Goal: Task Accomplishment & Management: Use online tool/utility

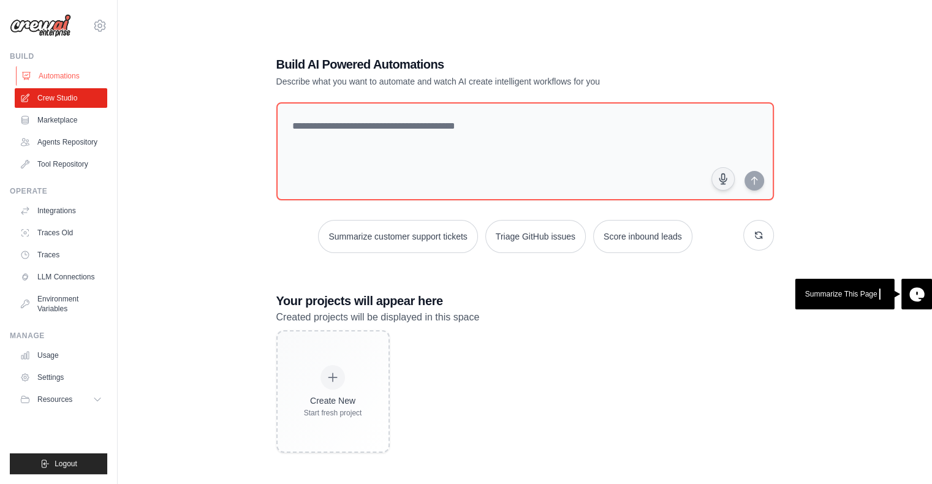
click at [94, 80] on link "Automations" at bounding box center [62, 76] width 92 height 20
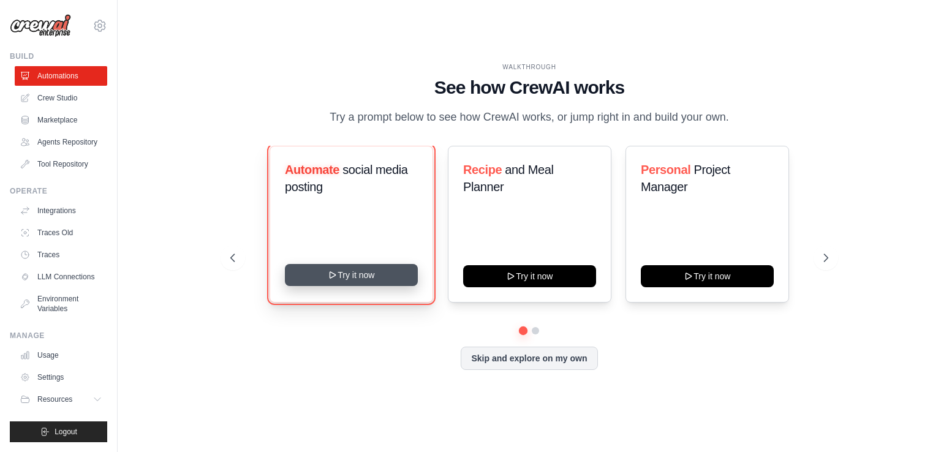
click at [316, 273] on button "Try it now" at bounding box center [351, 275] width 133 height 22
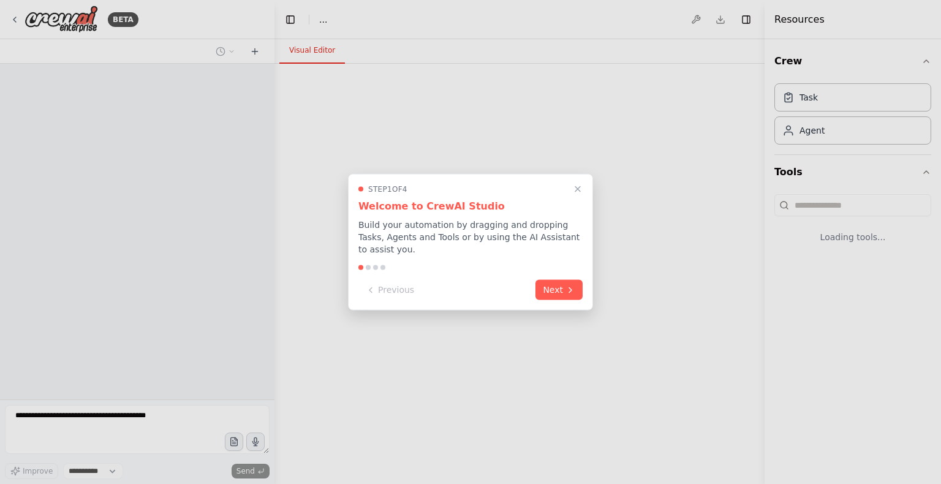
select select "****"
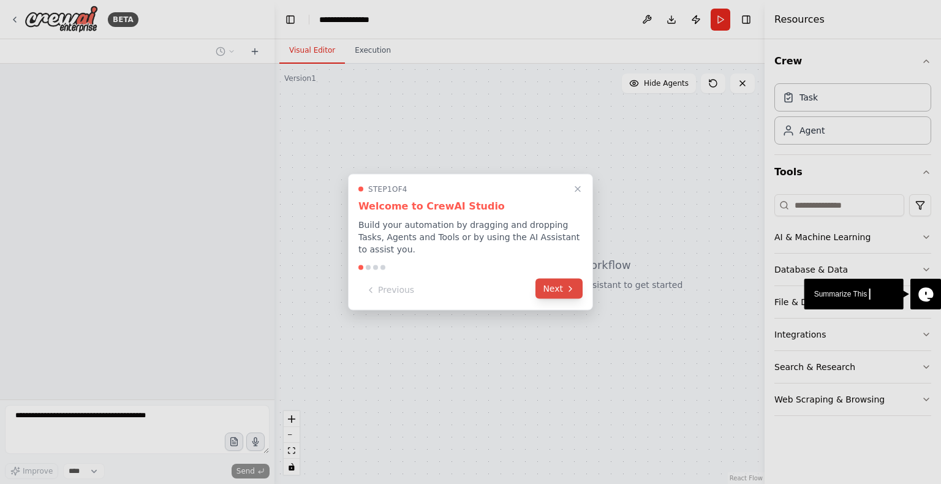
click at [545, 287] on button "Next" at bounding box center [558, 289] width 47 height 20
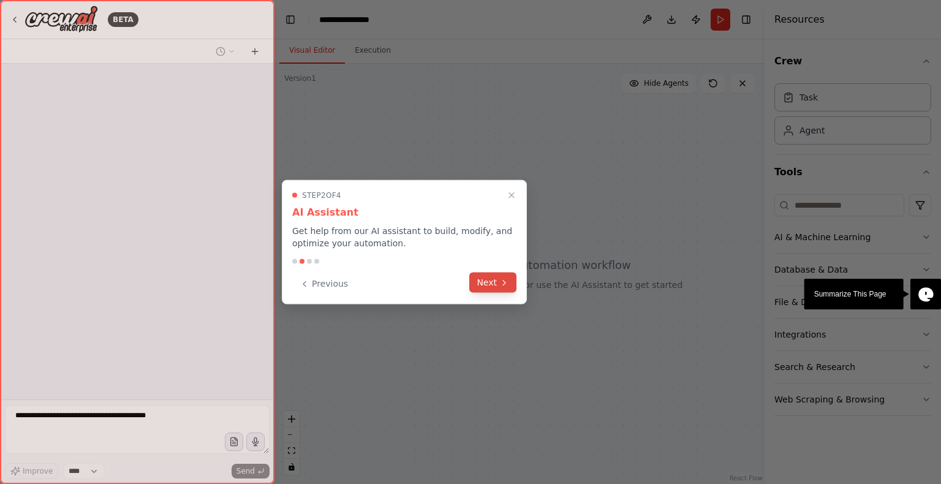
scroll to position [11, 0]
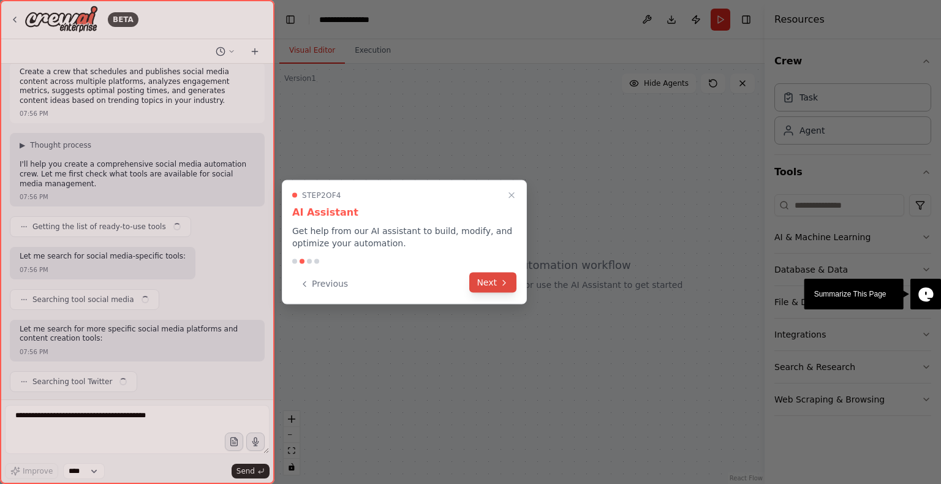
click at [495, 288] on button "Next" at bounding box center [492, 283] width 47 height 20
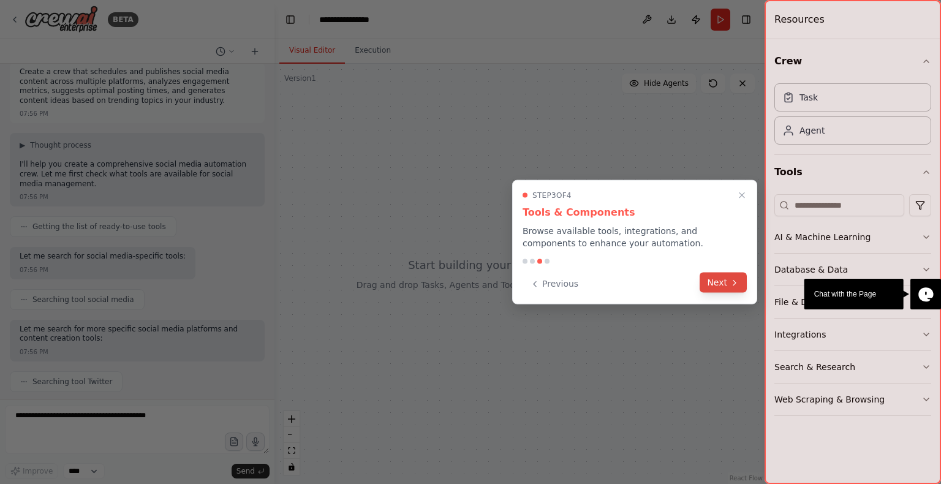
click at [710, 287] on button "Next" at bounding box center [723, 283] width 47 height 20
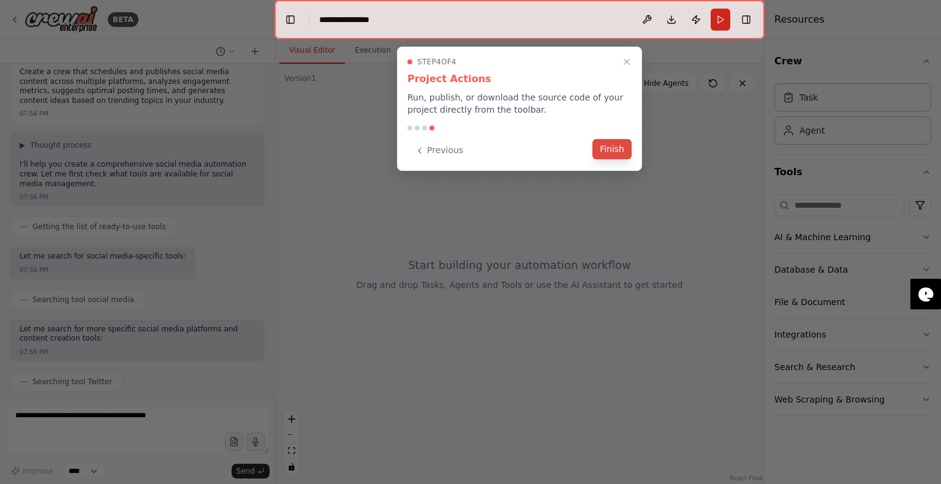
click at [622, 150] on button "Finish" at bounding box center [611, 149] width 39 height 20
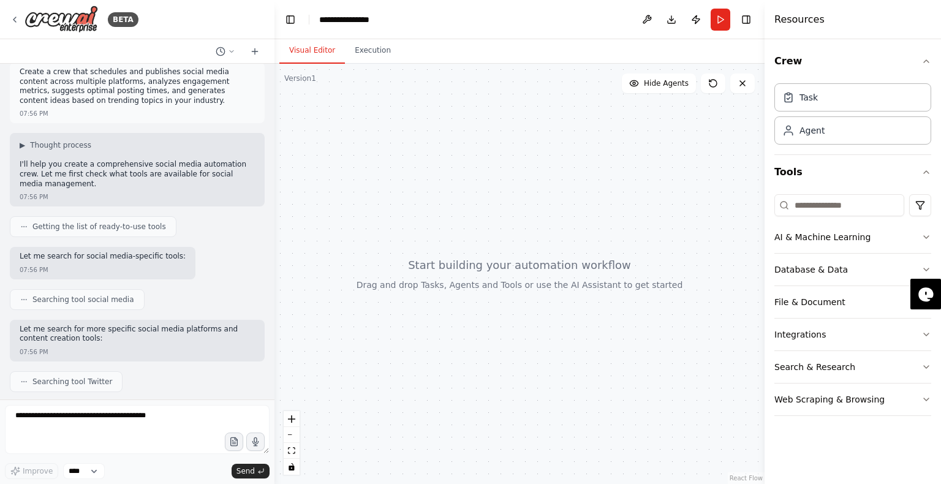
click at [91, 385] on span "Searching tool Twitter" at bounding box center [72, 382] width 80 height 10
click at [821, 237] on div "AI & Machine Learning" at bounding box center [822, 237] width 96 height 12
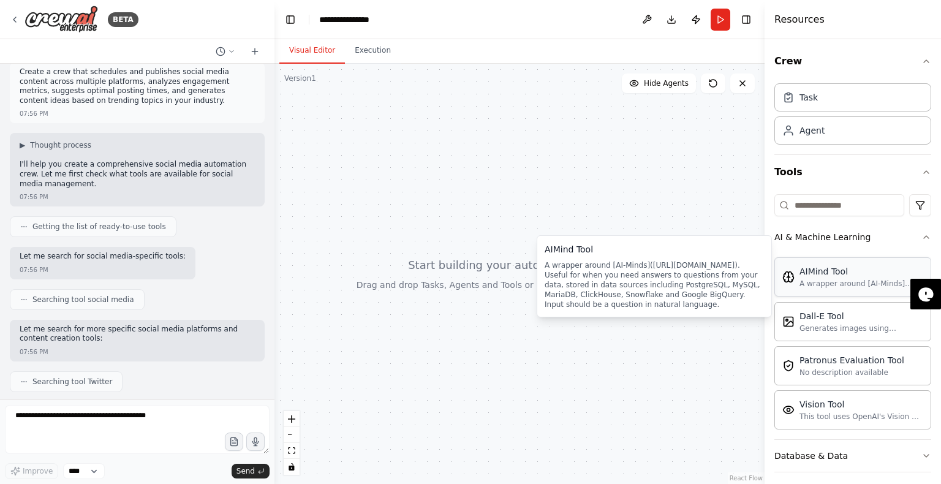
click at [818, 287] on div "A wrapper around [AI-Minds](https://mindsdb.com/minds). Useful for when you nee…" at bounding box center [861, 284] width 124 height 10
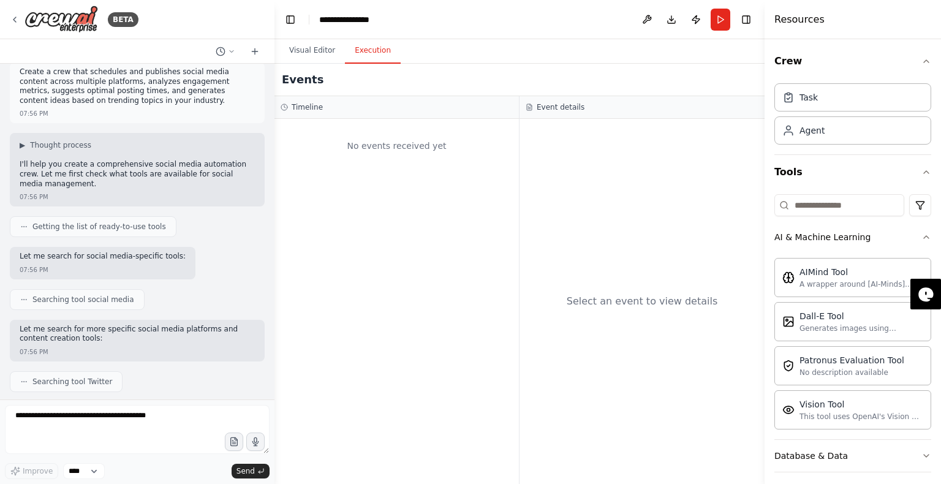
click at [361, 56] on button "Execution" at bounding box center [373, 51] width 56 height 26
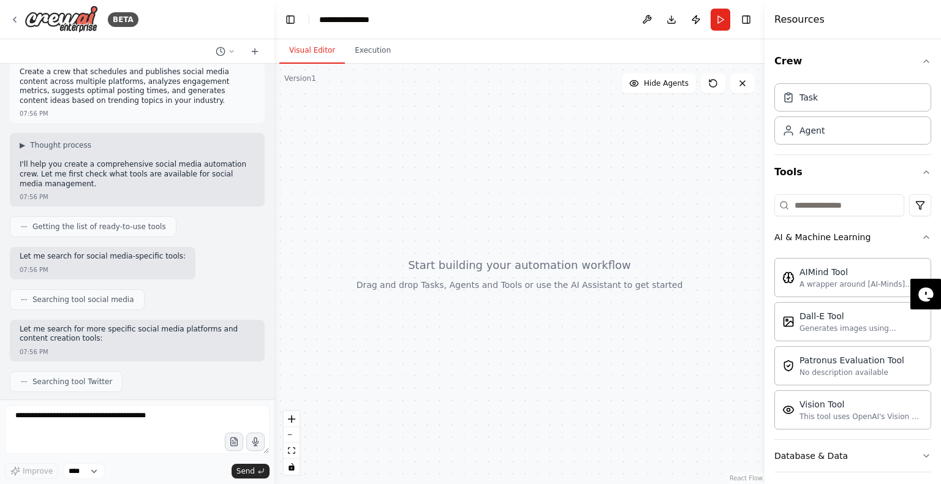
click at [324, 52] on button "Visual Editor" at bounding box center [312, 51] width 66 height 26
click at [25, 383] on icon at bounding box center [23, 381] width 7 height 7
click at [251, 464] on button "Send" at bounding box center [251, 471] width 38 height 15
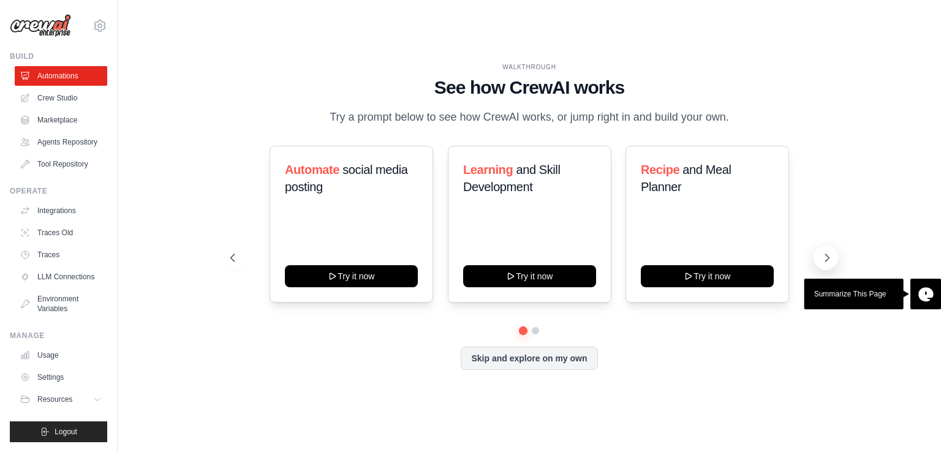
click at [828, 261] on icon at bounding box center [827, 258] width 12 height 12
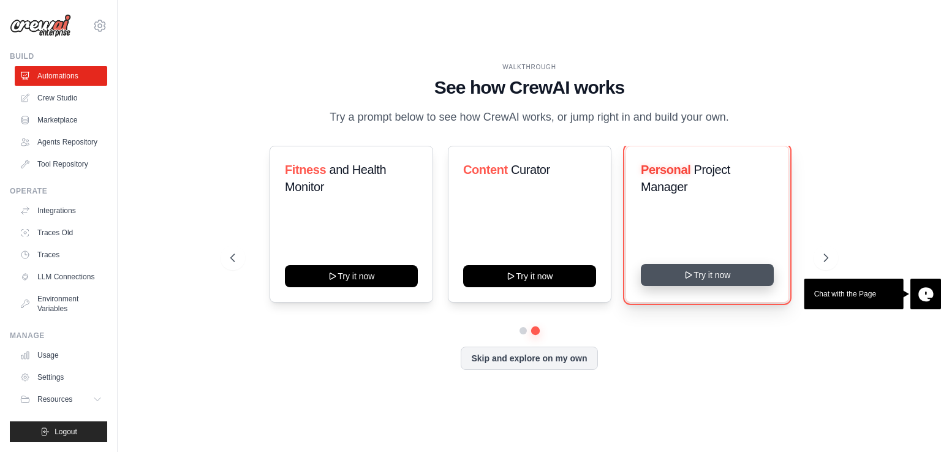
click at [693, 271] on icon at bounding box center [689, 275] width 10 height 10
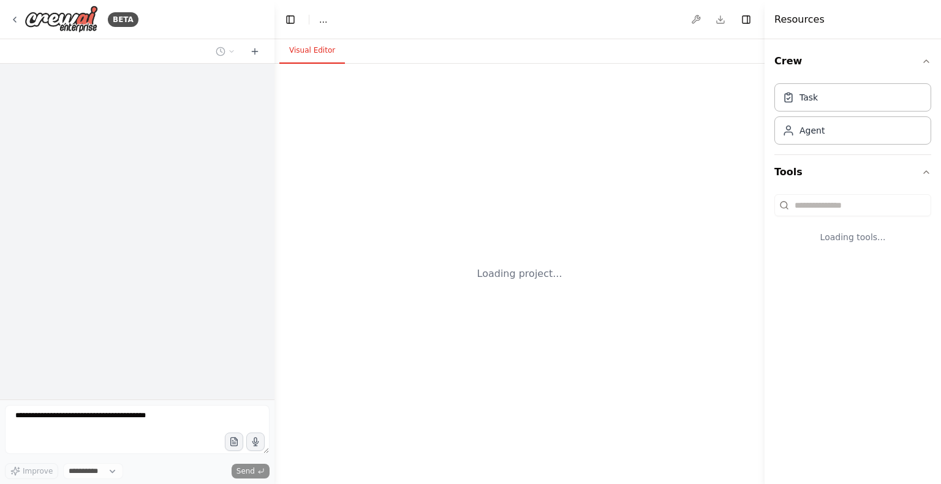
select select "****"
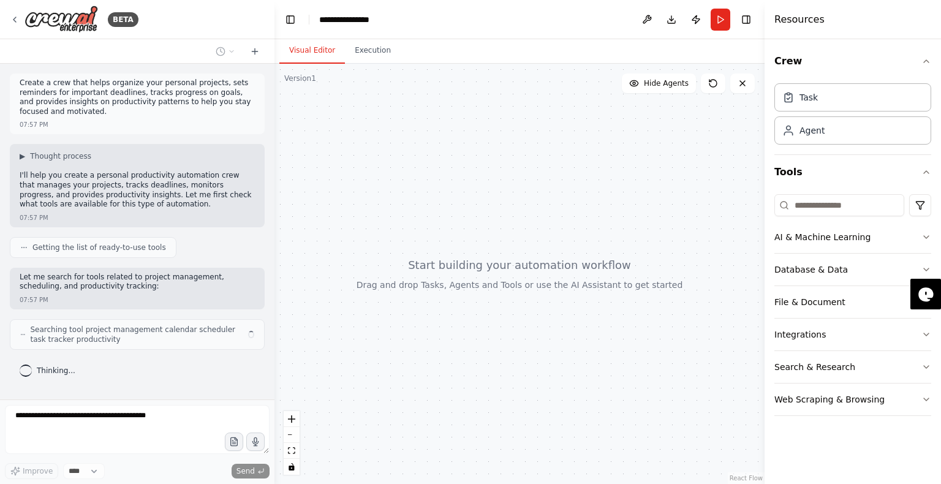
click at [470, 287] on div at bounding box center [519, 274] width 490 height 420
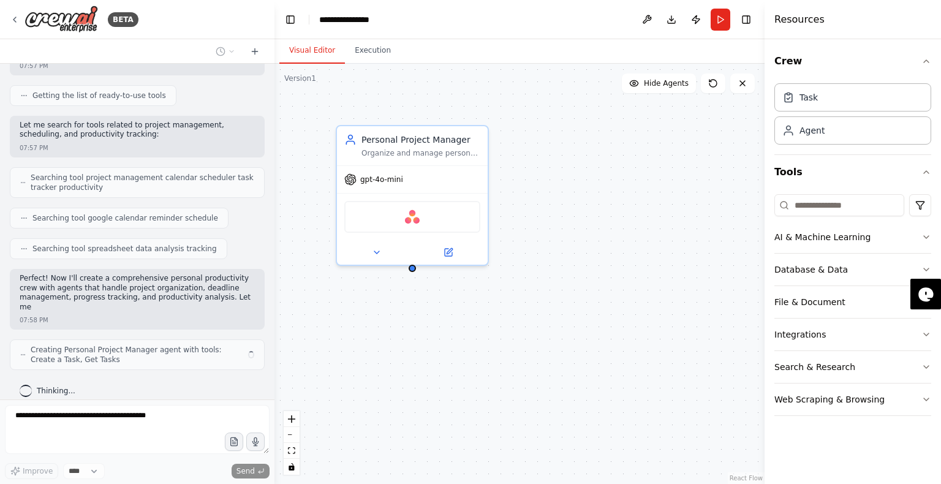
scroll to position [162, 0]
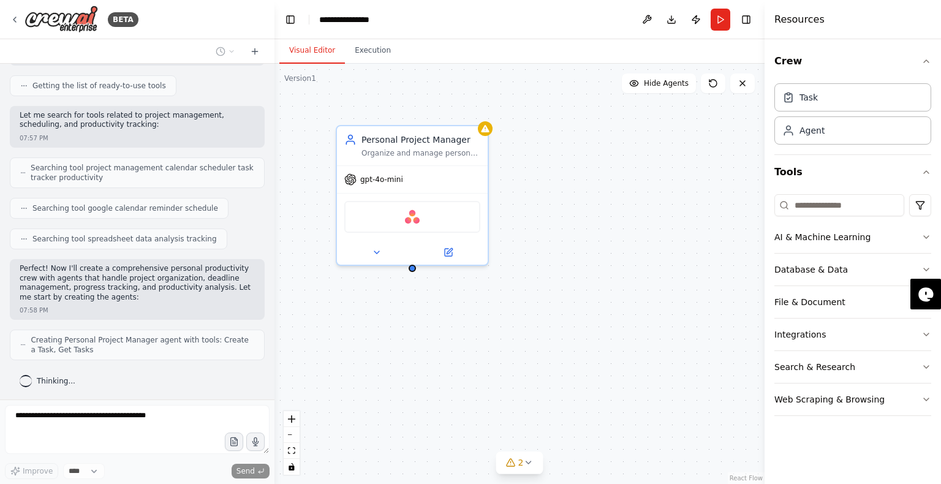
click at [489, 138] on div "Personal Project Manager Organize and manage personal projects for {user_name},…" at bounding box center [519, 274] width 490 height 420
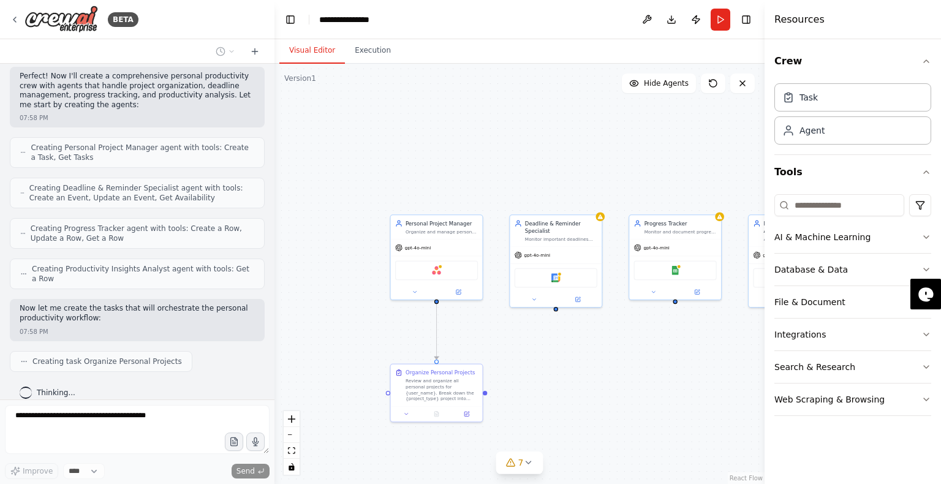
scroll to position [385, 0]
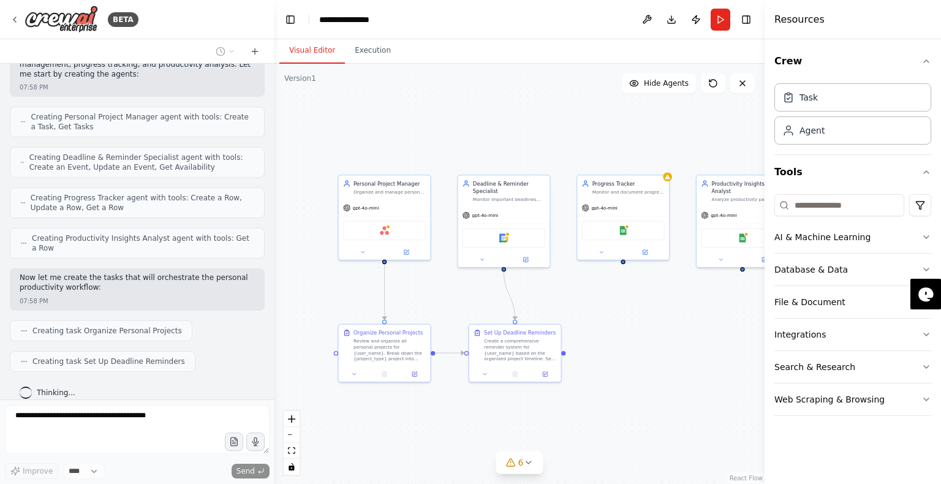
drag, startPoint x: 469, startPoint y: 168, endPoint x: 415, endPoint y: 129, distance: 66.2
click at [415, 129] on div ".deletable-edge-delete-btn { width: 20px; height: 20px; border: 0px solid #ffff…" at bounding box center [519, 274] width 490 height 420
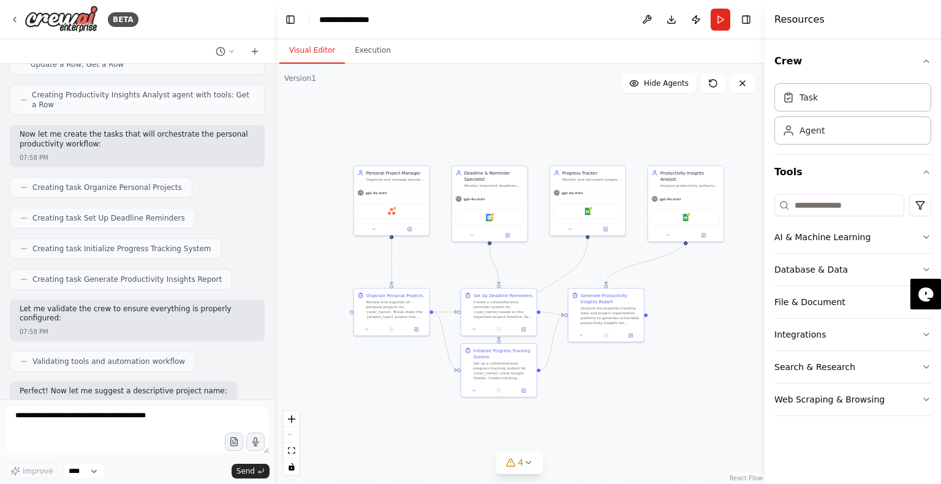
scroll to position [600, 0]
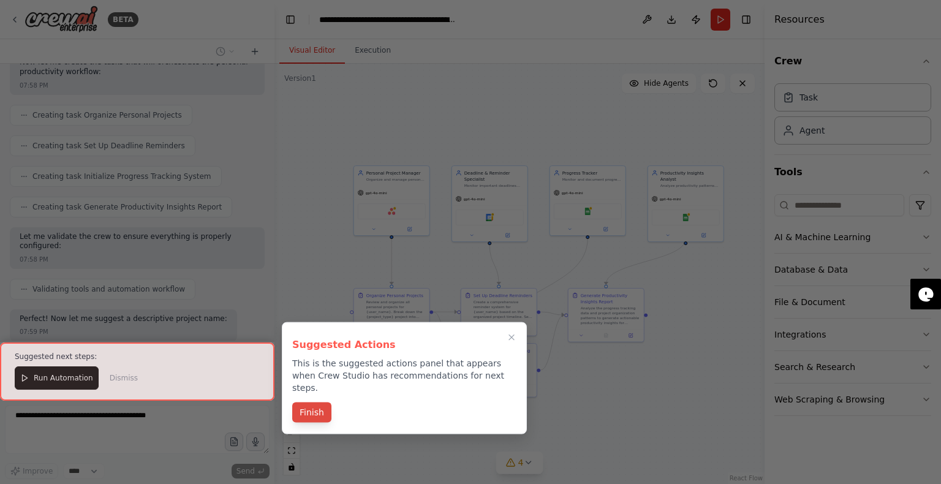
click at [310, 402] on button "Finish" at bounding box center [311, 412] width 39 height 20
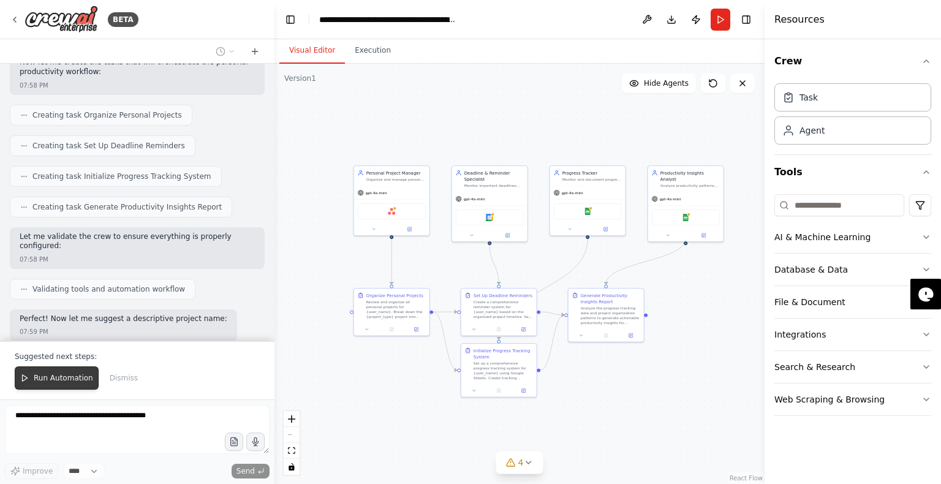
click at [51, 380] on span "Run Automation" at bounding box center [63, 378] width 59 height 10
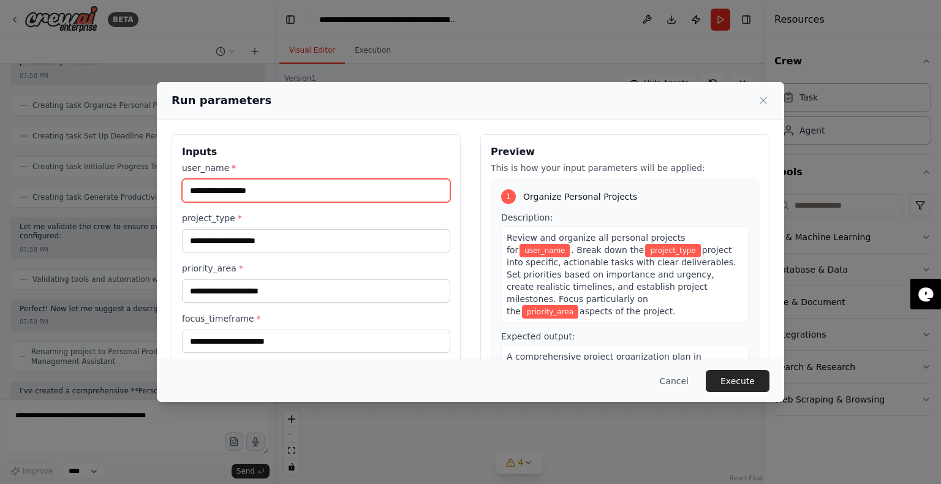
click at [277, 190] on input "user_name *" at bounding box center [316, 190] width 268 height 23
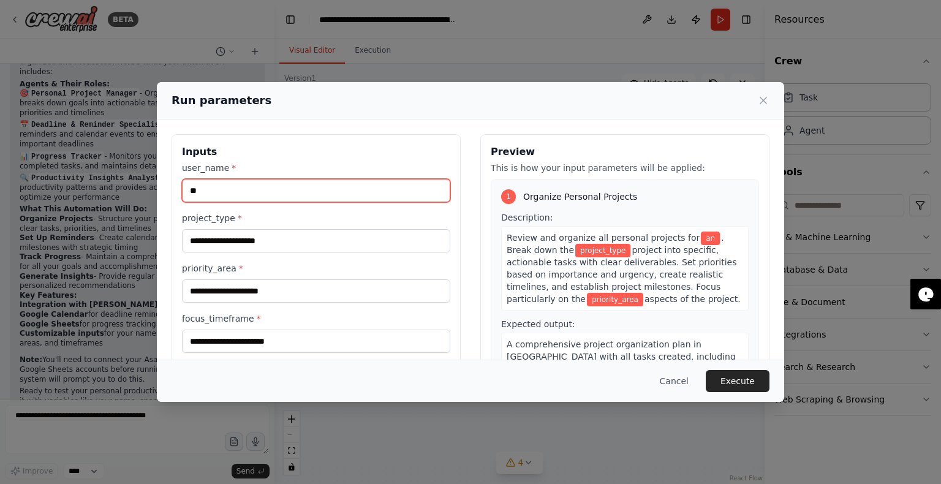
scroll to position [968, 0]
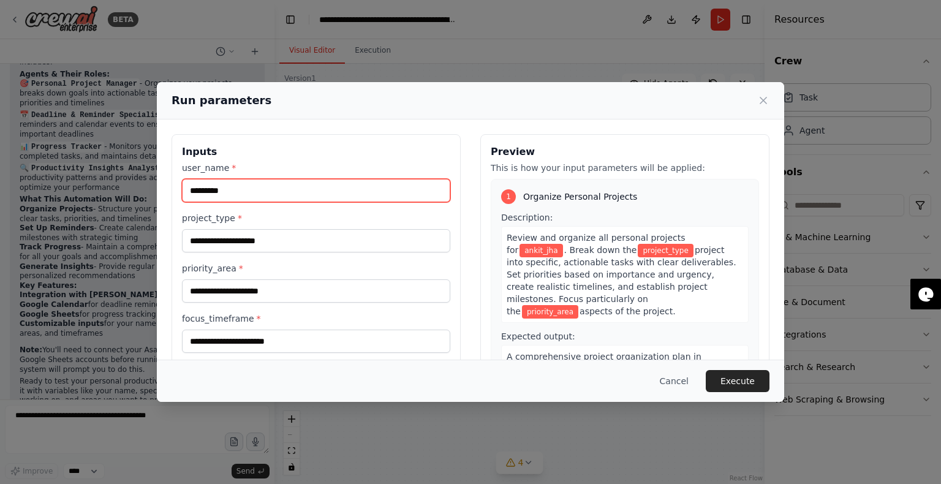
type input "*********"
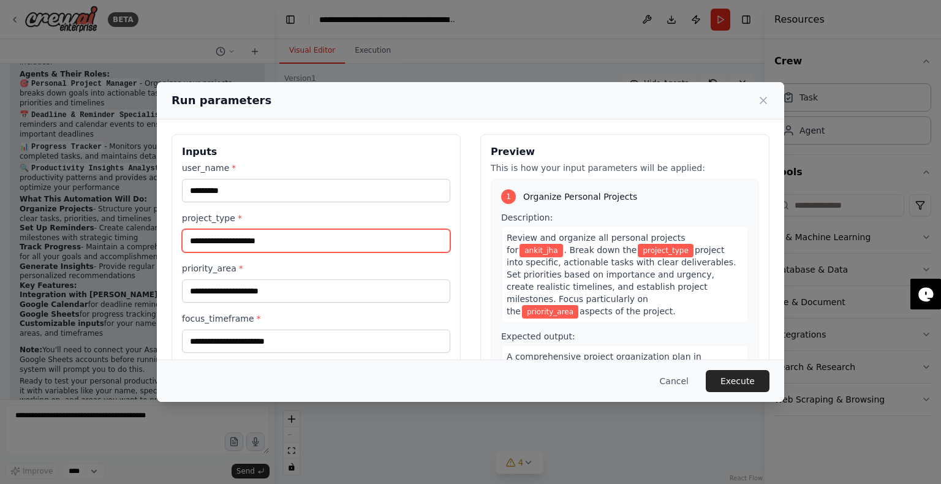
click at [262, 243] on input "project_type *" at bounding box center [316, 240] width 268 height 23
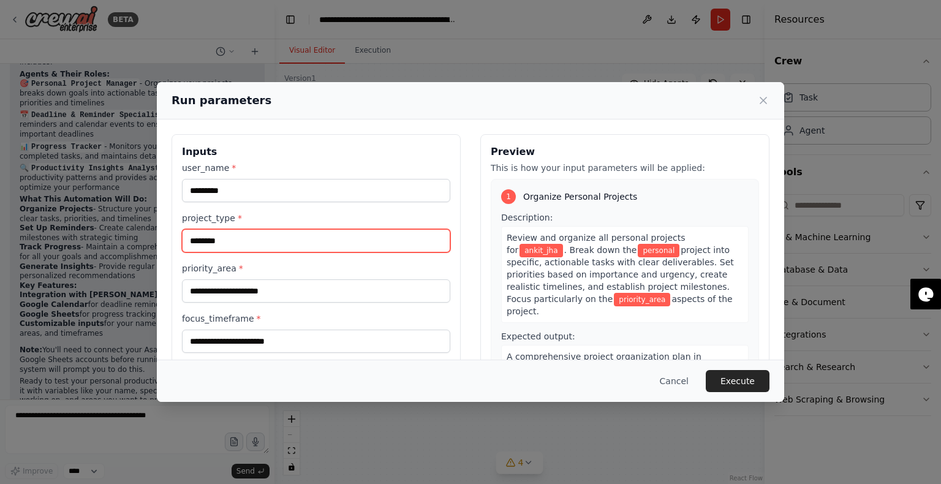
type input "********"
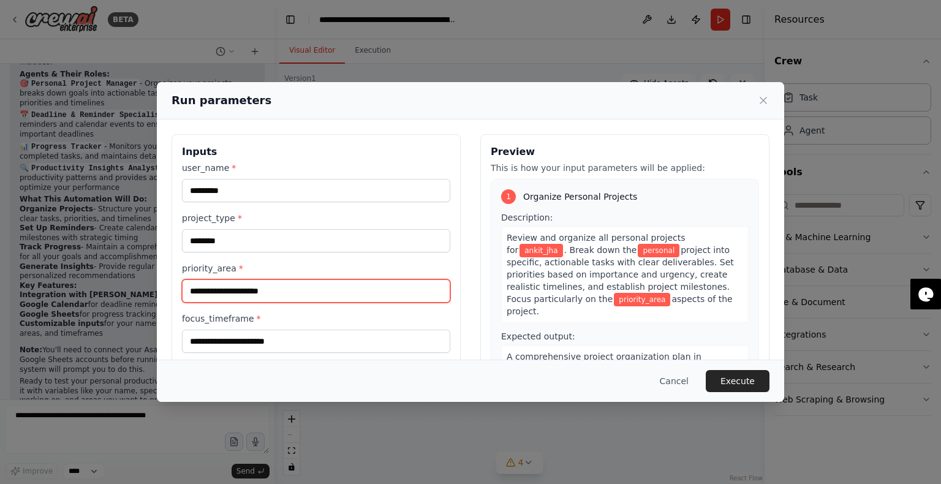
click at [247, 290] on input "priority_area *" at bounding box center [316, 290] width 268 height 23
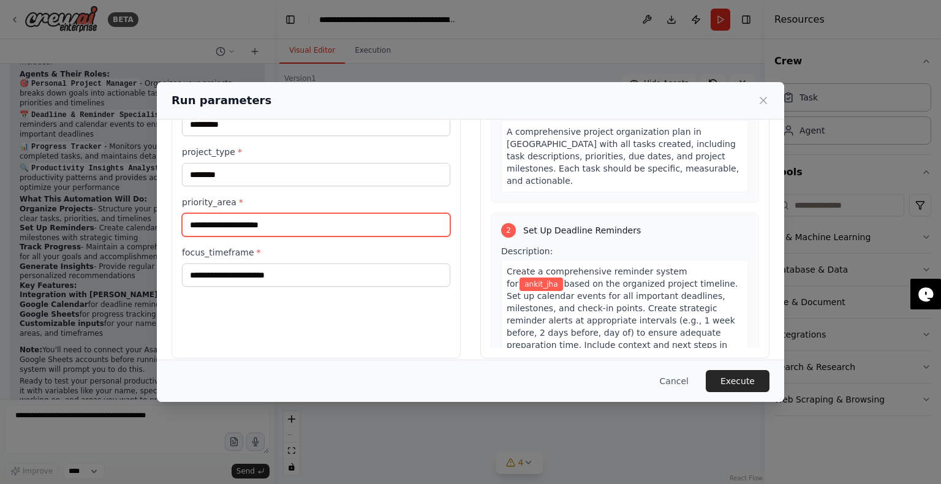
scroll to position [0, 0]
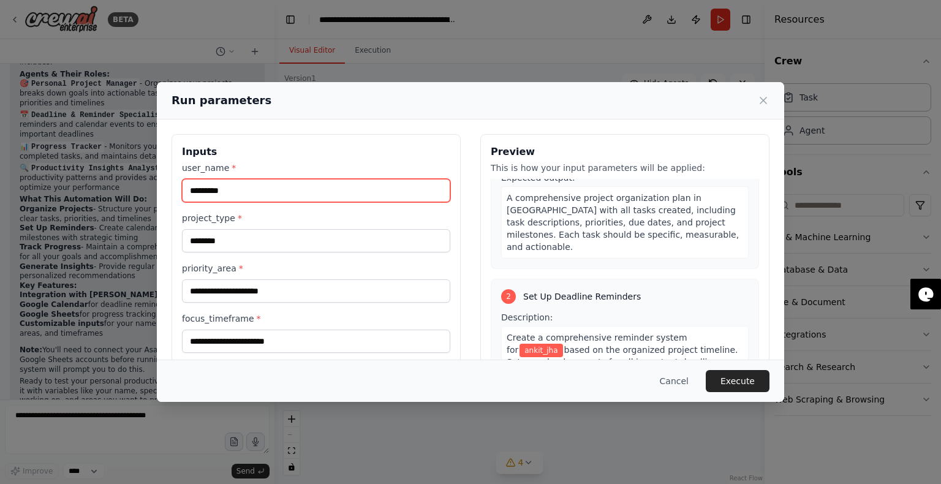
click at [195, 187] on input "*********" at bounding box center [316, 190] width 268 height 23
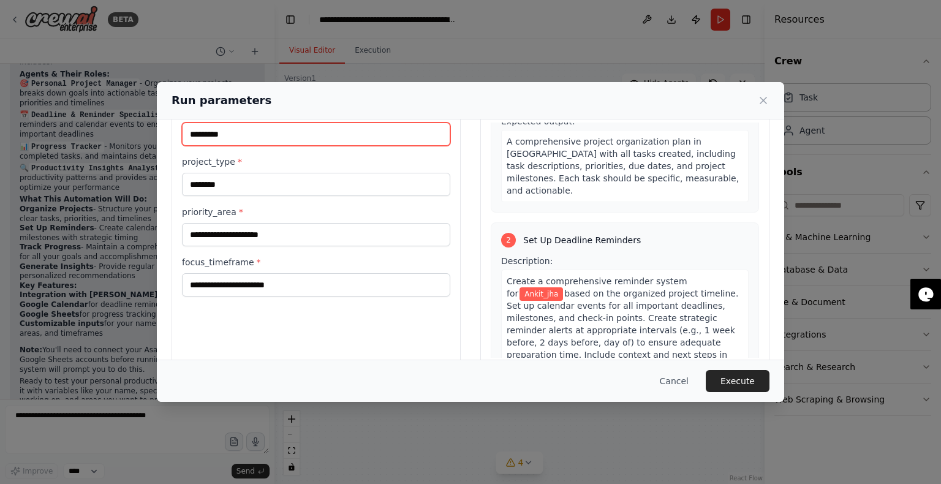
scroll to position [79, 0]
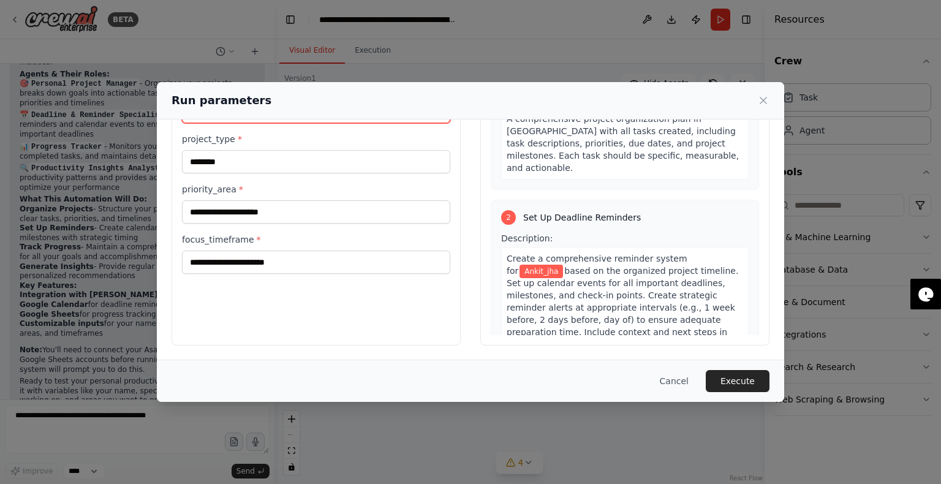
type input "*********"
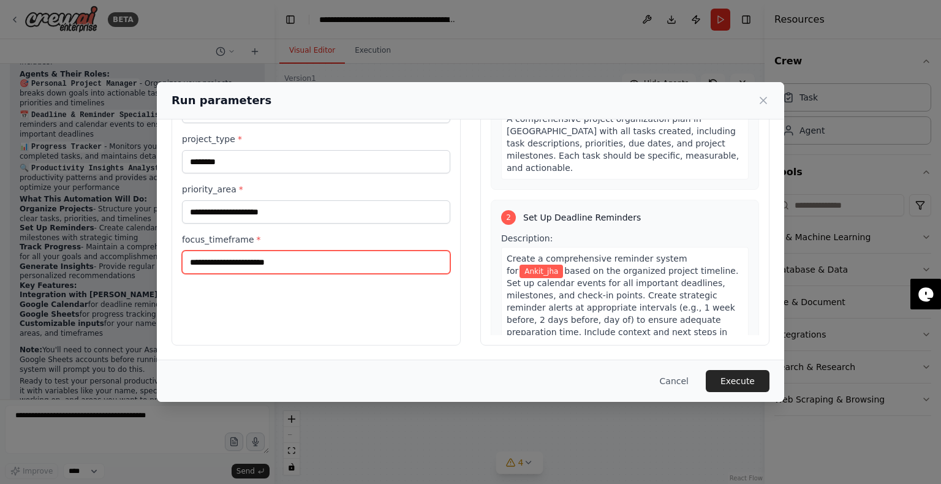
click at [300, 261] on input "focus_timeframe *" at bounding box center [316, 262] width 268 height 23
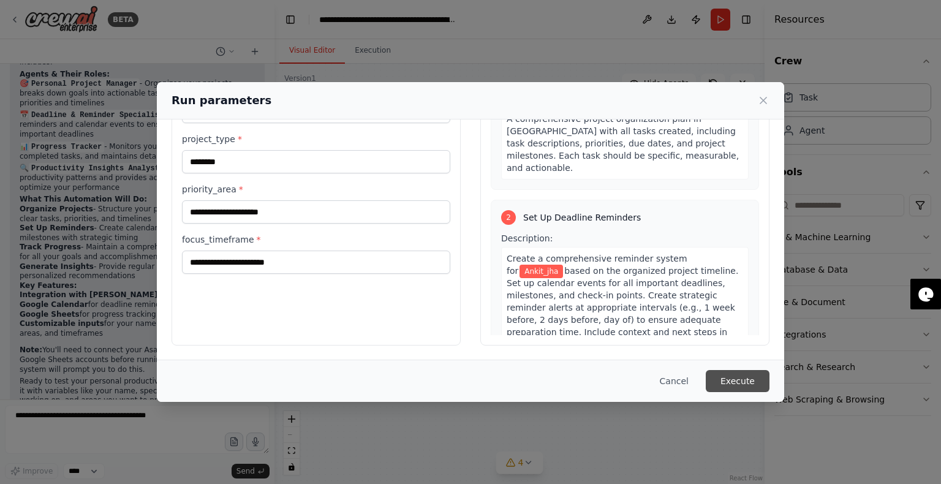
click at [723, 376] on button "Execute" at bounding box center [738, 381] width 64 height 22
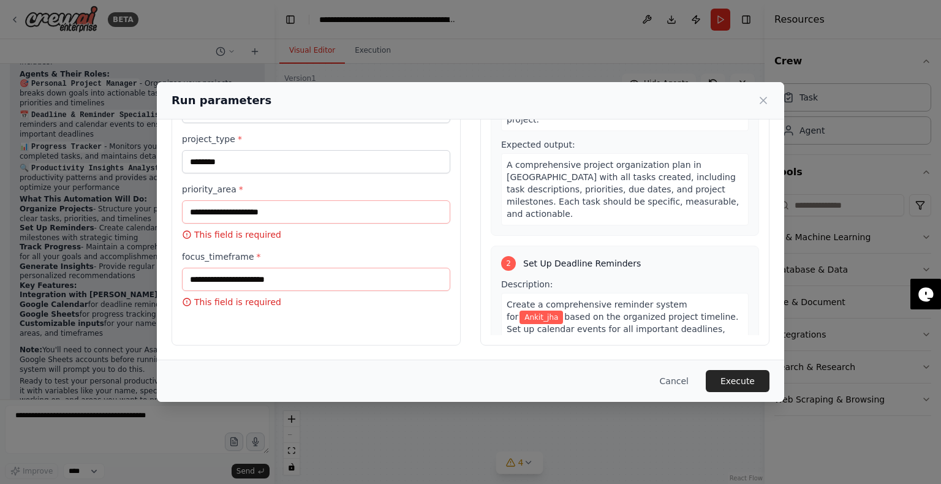
scroll to position [100, 0]
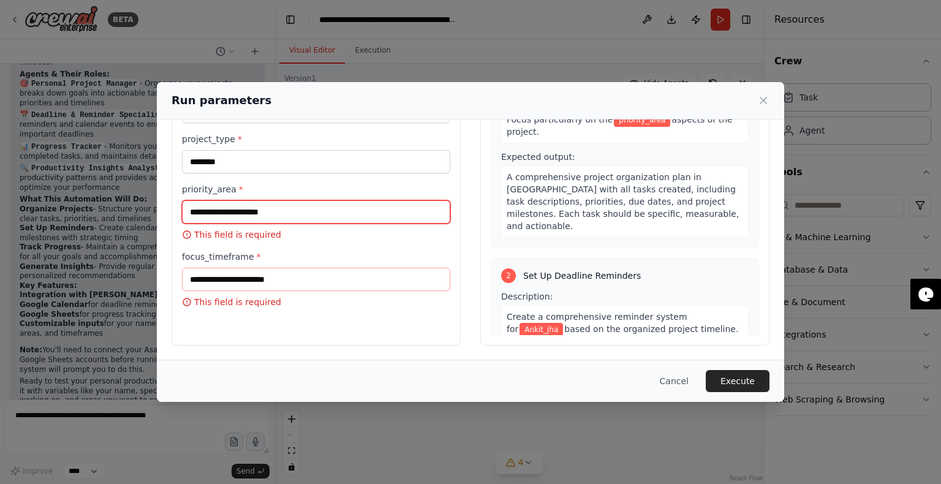
click at [329, 210] on input "priority_area *" at bounding box center [316, 211] width 268 height 23
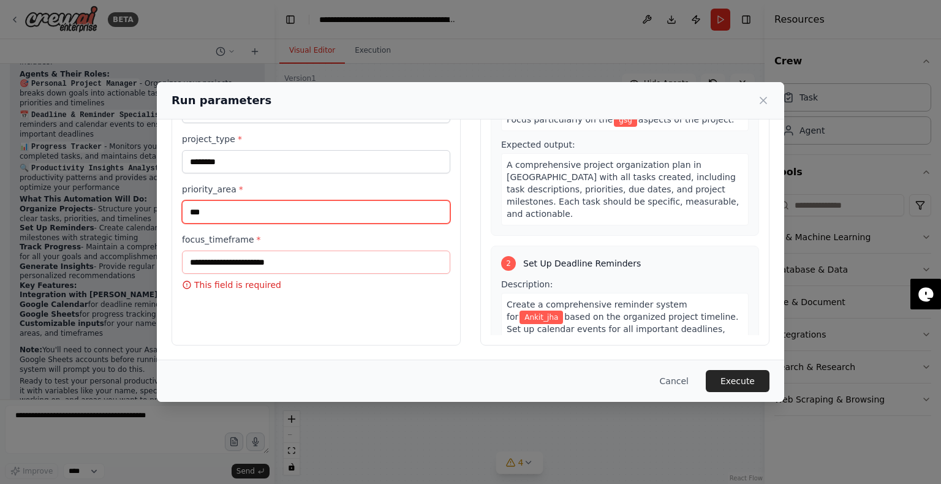
type input "***"
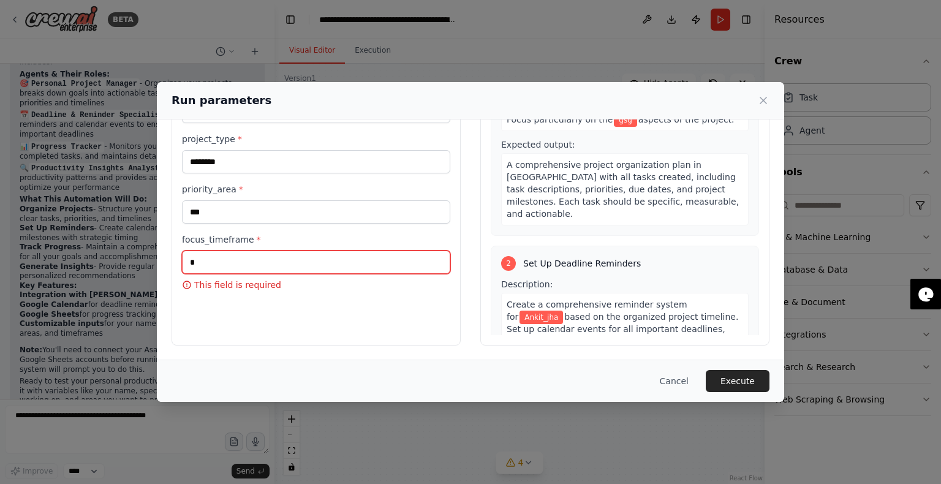
click at [307, 255] on input "*" at bounding box center [316, 262] width 268 height 23
type input "***"
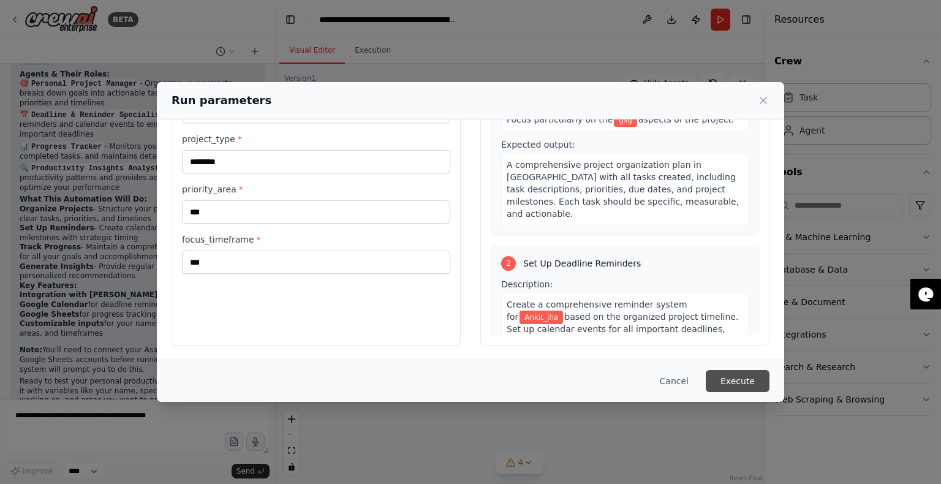
click at [718, 383] on button "Execute" at bounding box center [738, 381] width 64 height 22
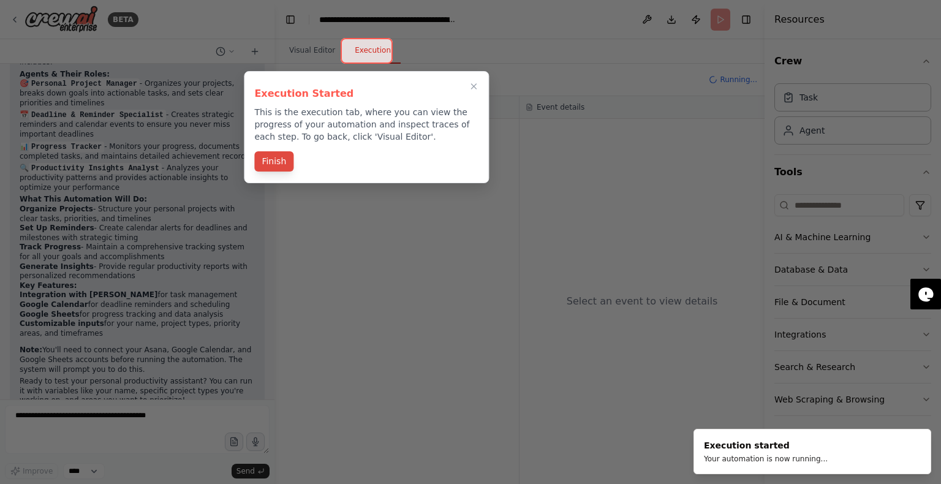
click at [287, 160] on button "Finish" at bounding box center [273, 161] width 39 height 20
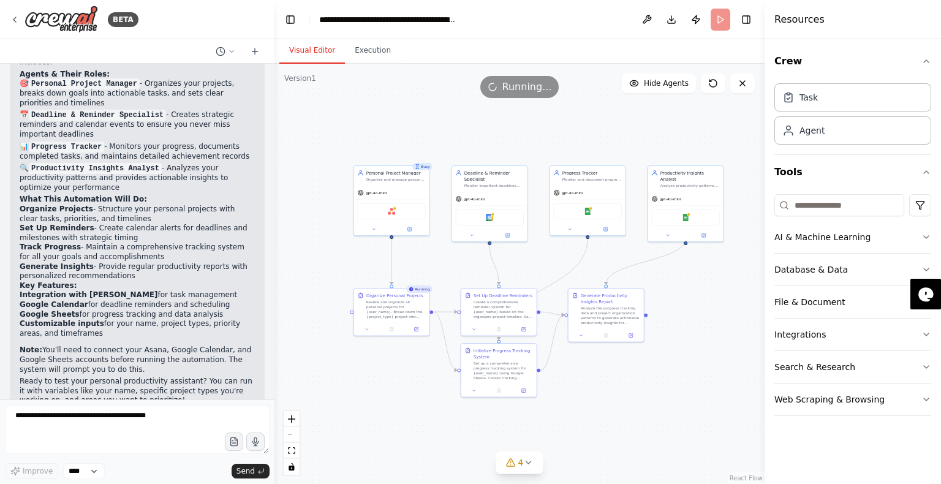
click at [326, 48] on button "Visual Editor" at bounding box center [312, 51] width 66 height 26
click at [526, 451] on icon at bounding box center [528, 462] width 5 height 2
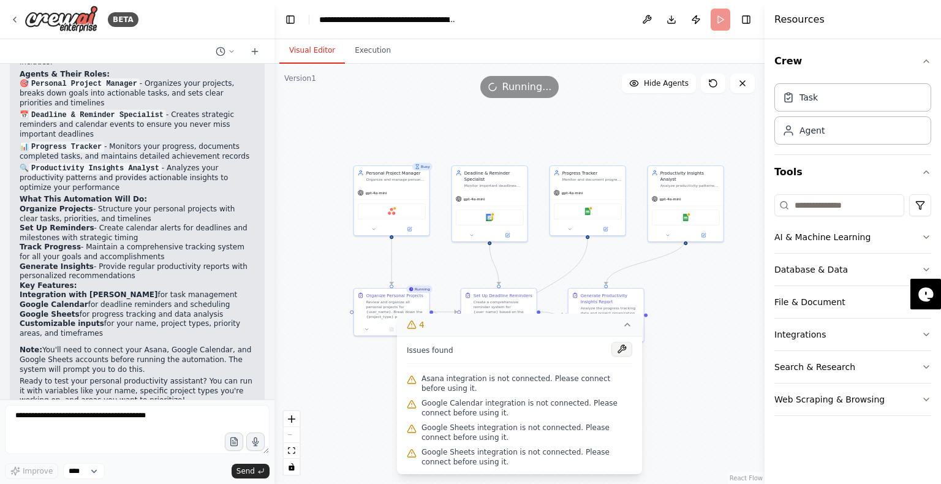
click at [620, 353] on button at bounding box center [621, 349] width 21 height 15
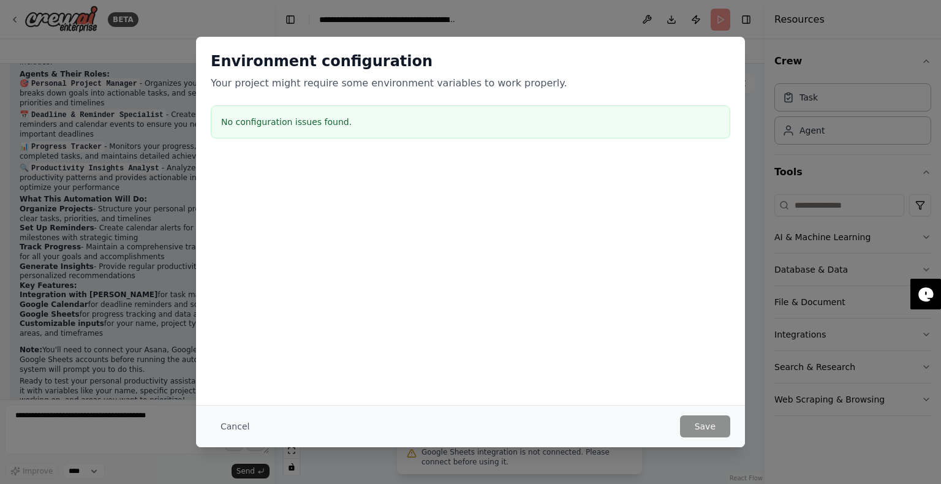
click at [772, 230] on div "Environment configuration Your project might require some environment variables…" at bounding box center [470, 242] width 941 height 484
click at [233, 424] on button "Cancel" at bounding box center [235, 426] width 48 height 22
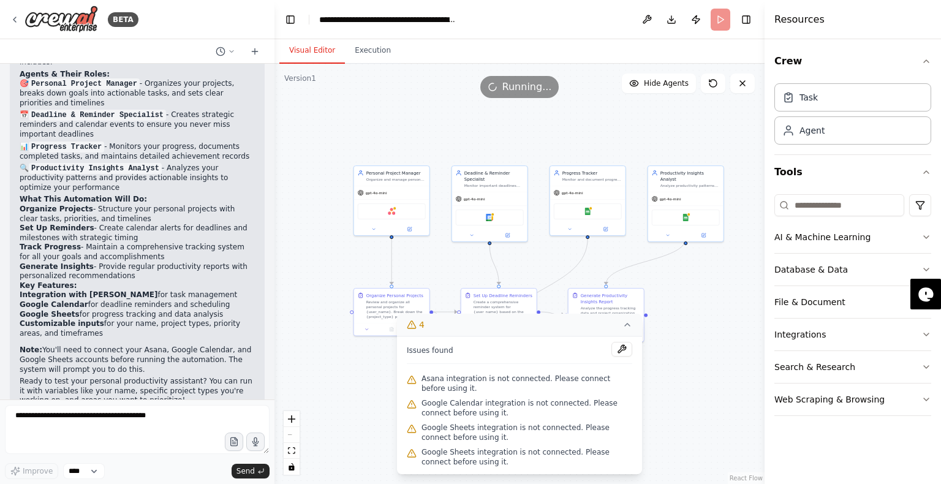
click at [413, 381] on icon at bounding box center [412, 380] width 10 height 10
click at [461, 392] on span "Asana integration is not connected. Please connect before using it." at bounding box center [526, 384] width 211 height 20
click at [448, 423] on span "Google Sheets integration is not connected. Please connect before using it." at bounding box center [526, 433] width 211 height 20
click at [630, 331] on button "4" at bounding box center [519, 325] width 245 height 23
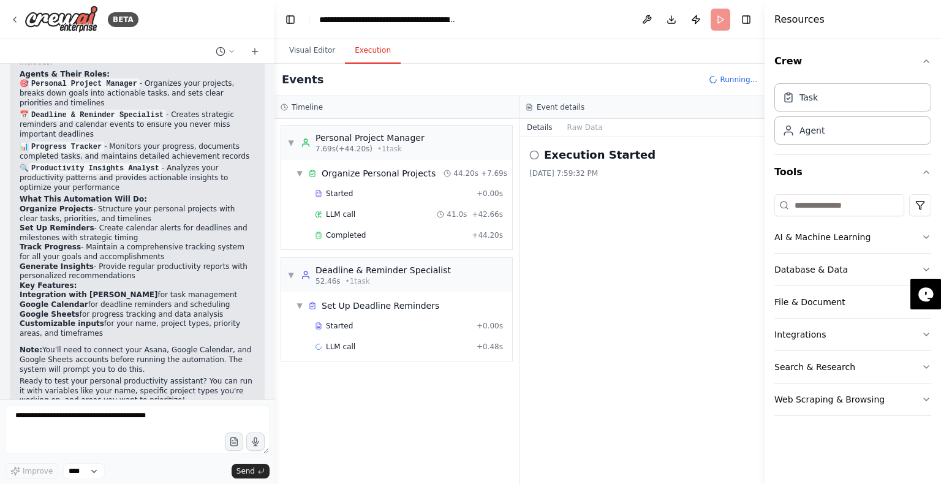
click at [384, 42] on button "Execution" at bounding box center [373, 51] width 56 height 26
click at [380, 217] on div "LLM call 41.0s + 42.66s" at bounding box center [409, 214] width 188 height 10
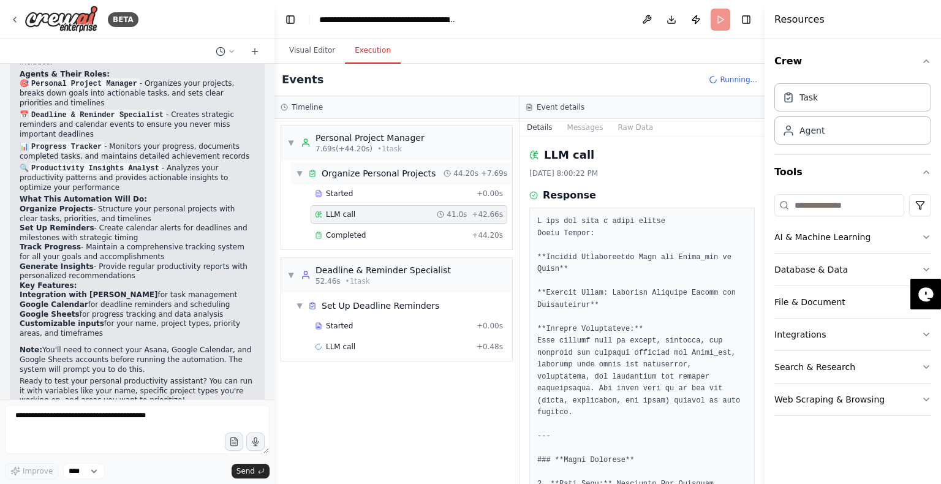
click at [426, 172] on div "▼ Organize Personal Projects 44.20s + 7.69s" at bounding box center [401, 173] width 221 height 22
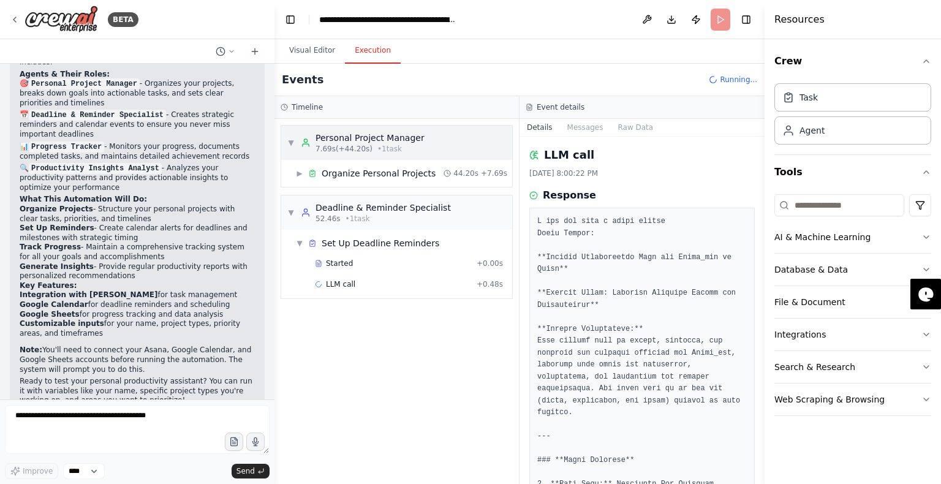
click at [292, 148] on div "▼ Personal Project Manager 7.69s (+44.20s) • 1 task" at bounding box center [355, 143] width 137 height 22
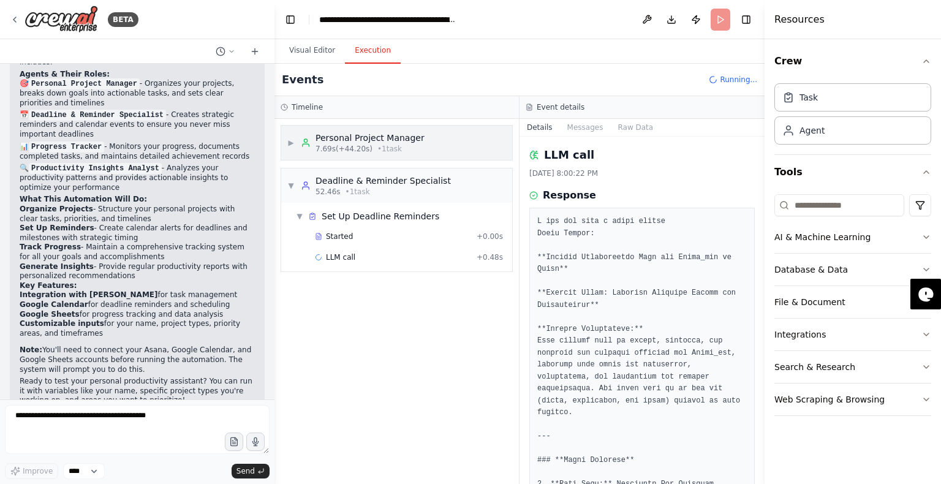
click at [292, 148] on div "▶ Personal Project Manager 7.69s (+44.20s) • 1 task" at bounding box center [355, 143] width 137 height 22
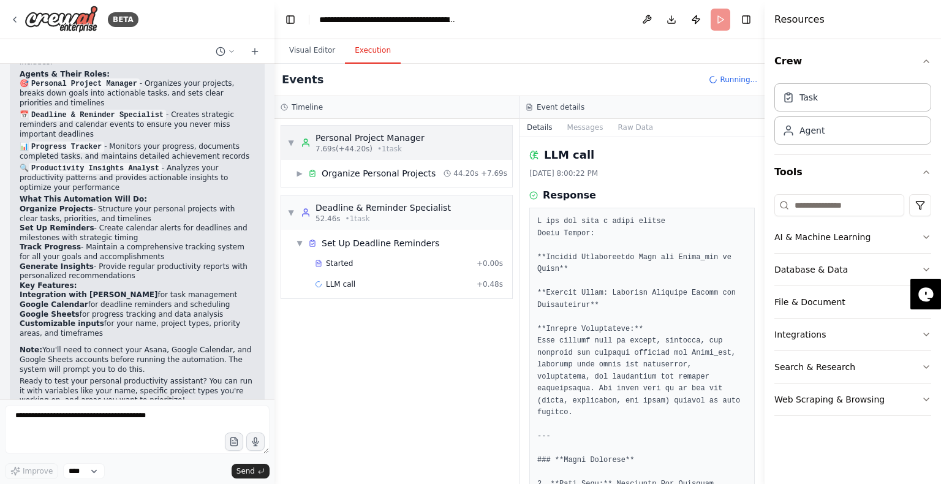
click at [292, 148] on div "▼ Personal Project Manager 7.69s (+44.20s) • 1 task" at bounding box center [355, 143] width 137 height 22
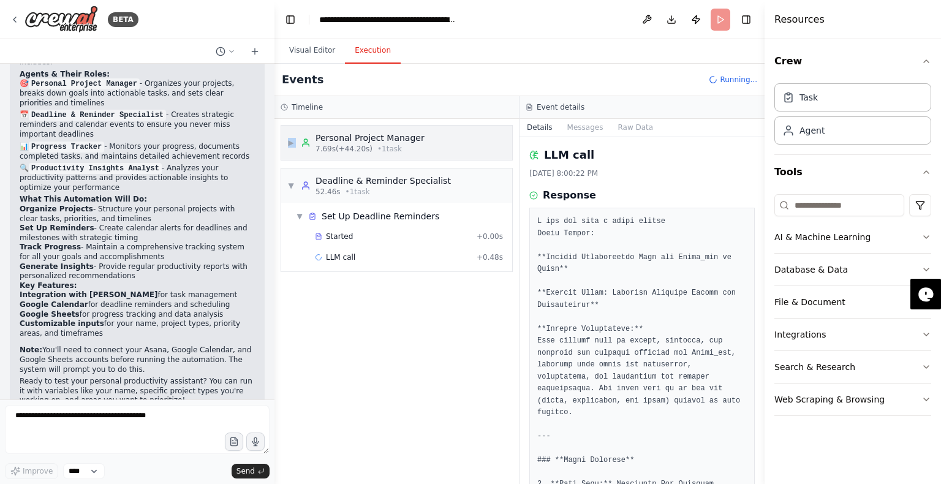
click at [292, 148] on div "▶ Personal Project Manager 7.69s (+44.20s) • 1 task" at bounding box center [355, 143] width 137 height 22
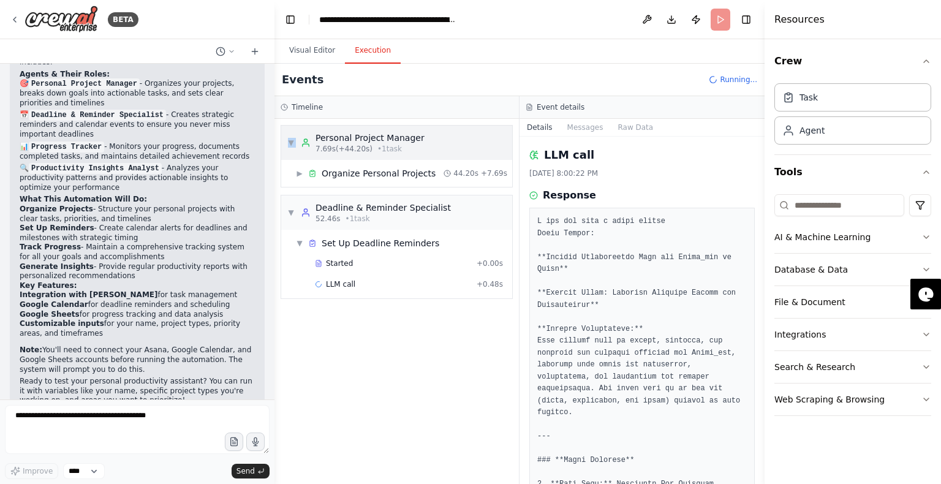
click at [309, 147] on div "Personal Project Manager 7.69s (+44.20s) • 1 task" at bounding box center [363, 143] width 124 height 22
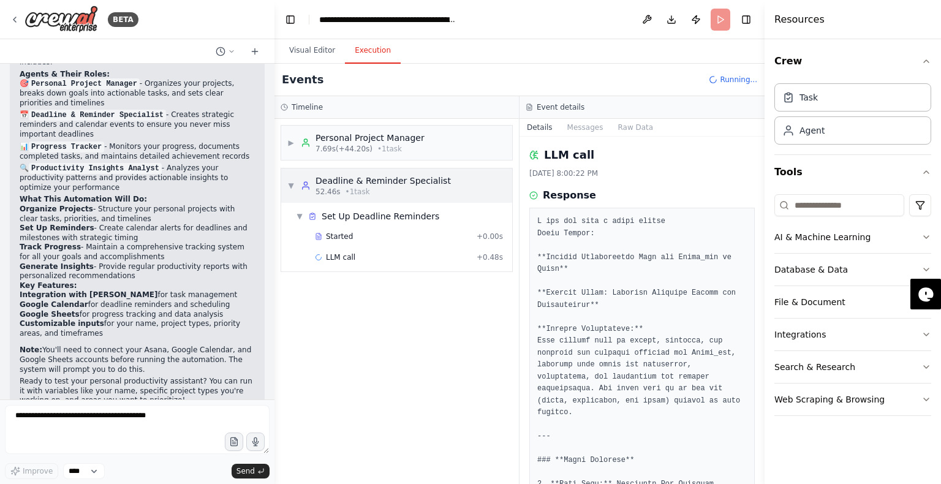
click at [388, 185] on div "Deadline & Reminder Specialist" at bounding box center [382, 181] width 135 height 12
click at [290, 182] on span "▶" at bounding box center [290, 186] width 7 height 10
click at [314, 225] on div "▼ Set Up Deadline Reminders" at bounding box center [401, 216] width 221 height 22
click at [296, 220] on span "▶" at bounding box center [299, 216] width 7 height 10
click at [309, 235] on div "Started + 0.00s" at bounding box center [399, 236] width 216 height 18
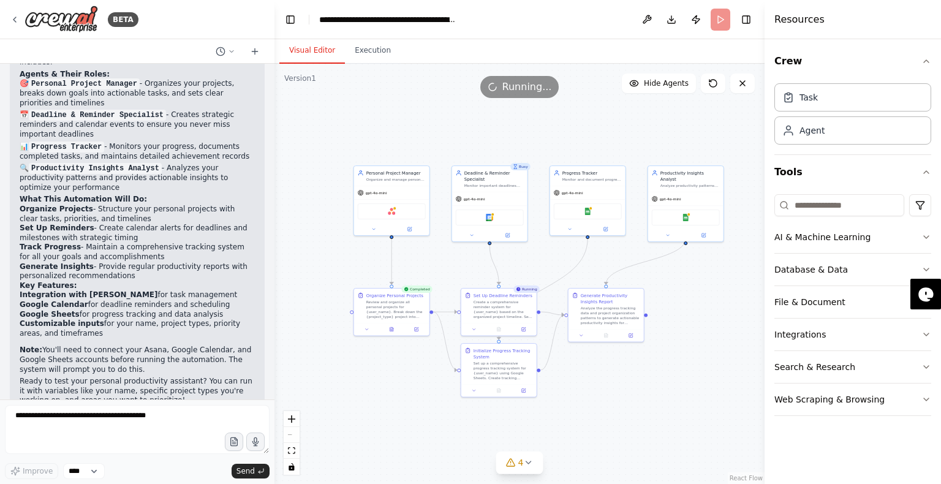
click at [313, 51] on button "Visual Editor" at bounding box center [312, 51] width 66 height 26
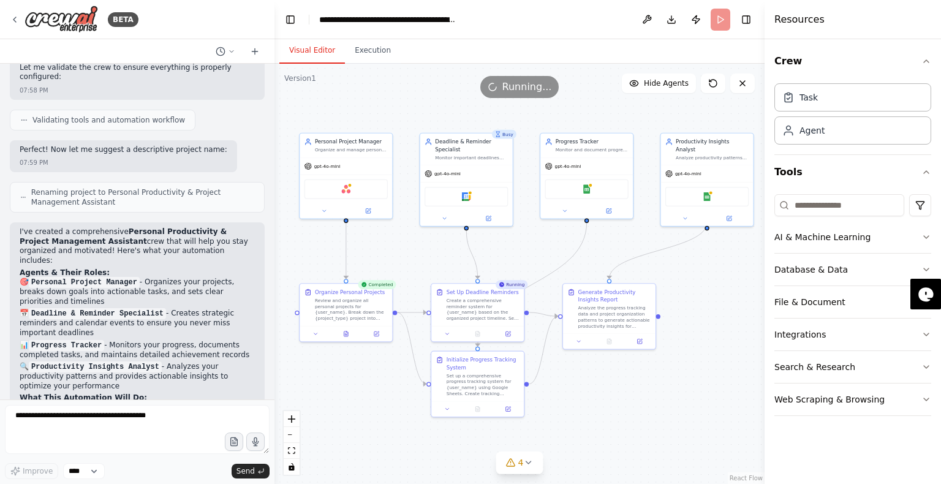
scroll to position [968, 0]
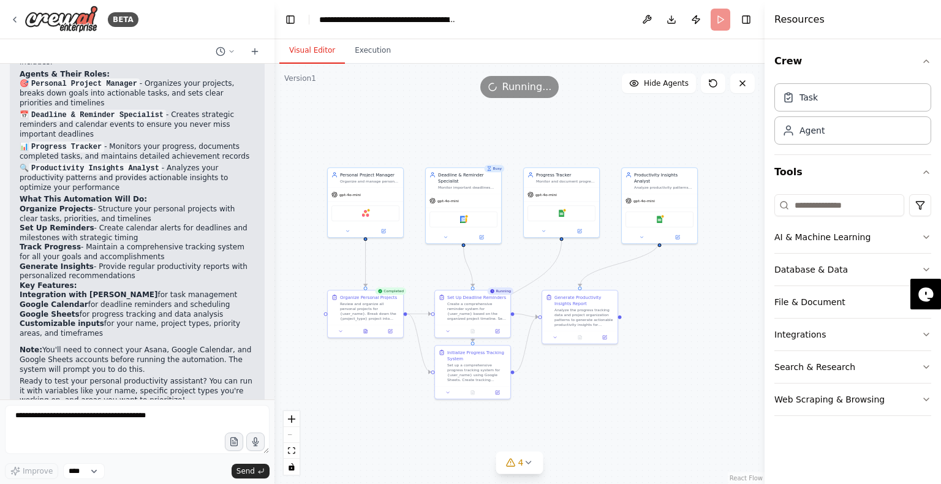
click at [526, 94] on span "Running..." at bounding box center [527, 87] width 50 height 15
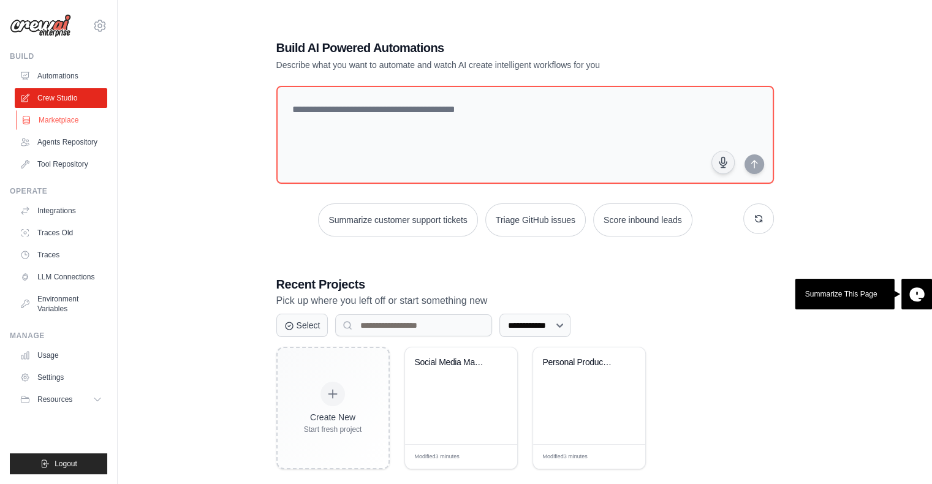
click at [64, 114] on link "Marketplace" at bounding box center [62, 120] width 92 height 20
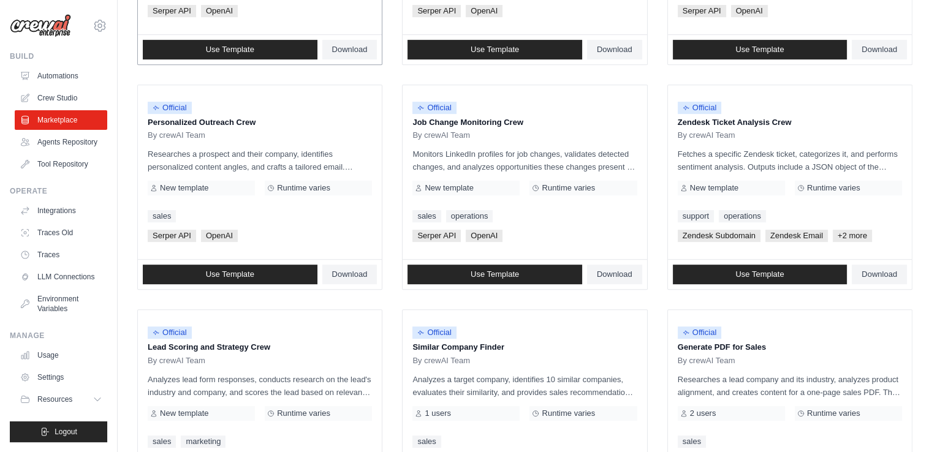
scroll to position [681, 0]
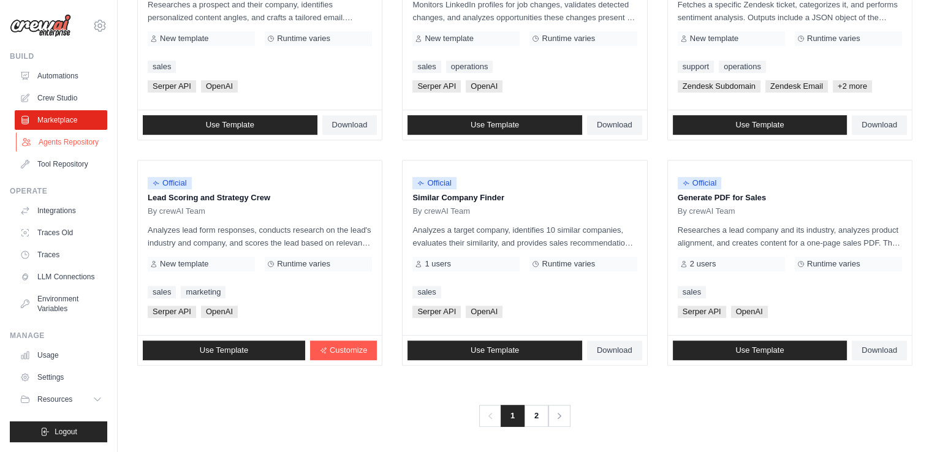
click at [64, 145] on link "Agents Repository" at bounding box center [62, 142] width 92 height 20
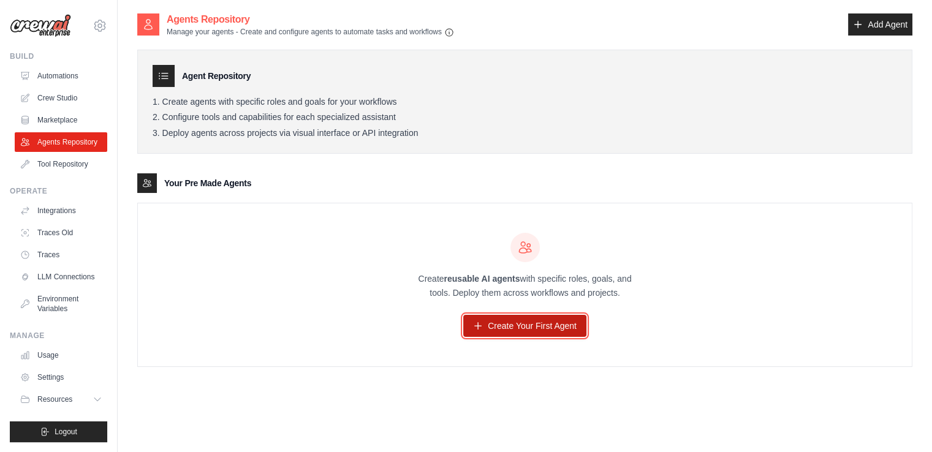
click at [541, 323] on link "Create Your First Agent" at bounding box center [524, 326] width 123 height 22
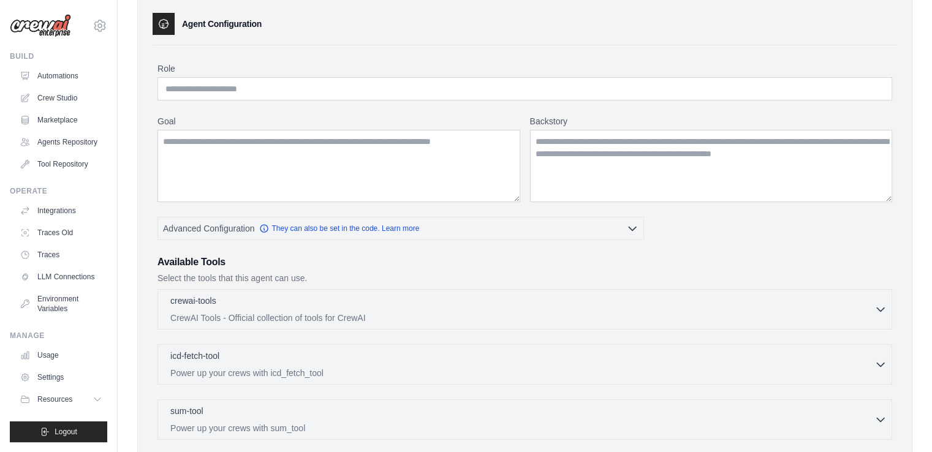
scroll to position [55, 0]
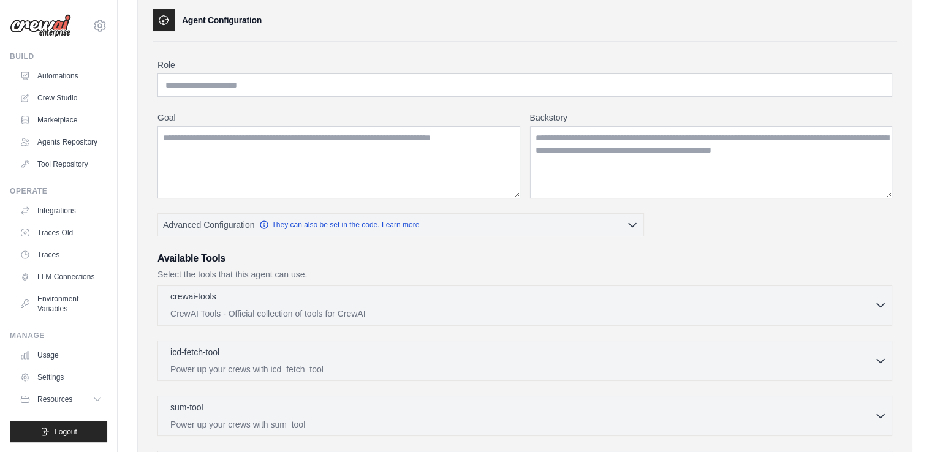
click at [368, 298] on div "crewai-tools 0 selected" at bounding box center [522, 297] width 704 height 15
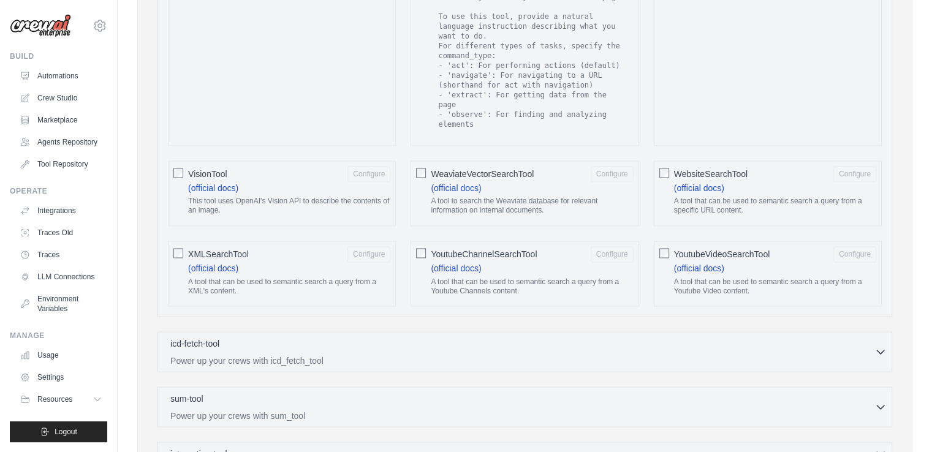
scroll to position [2195, 0]
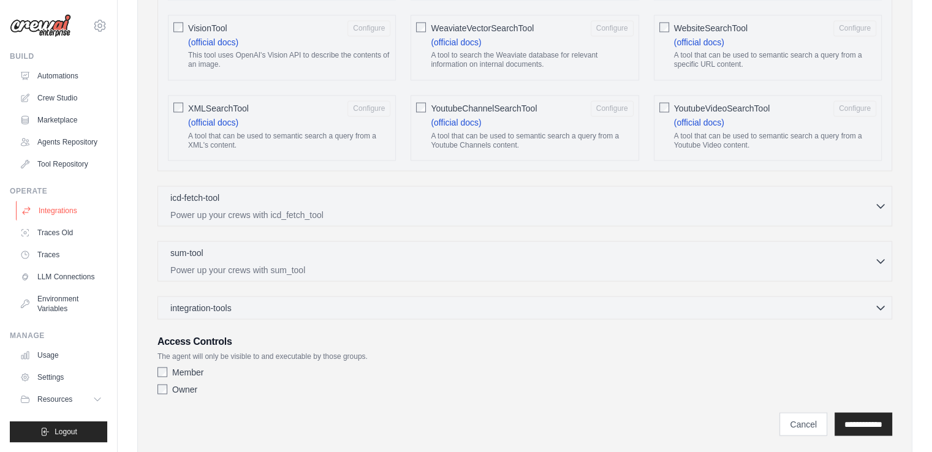
click at [49, 208] on link "Integrations" at bounding box center [62, 211] width 92 height 20
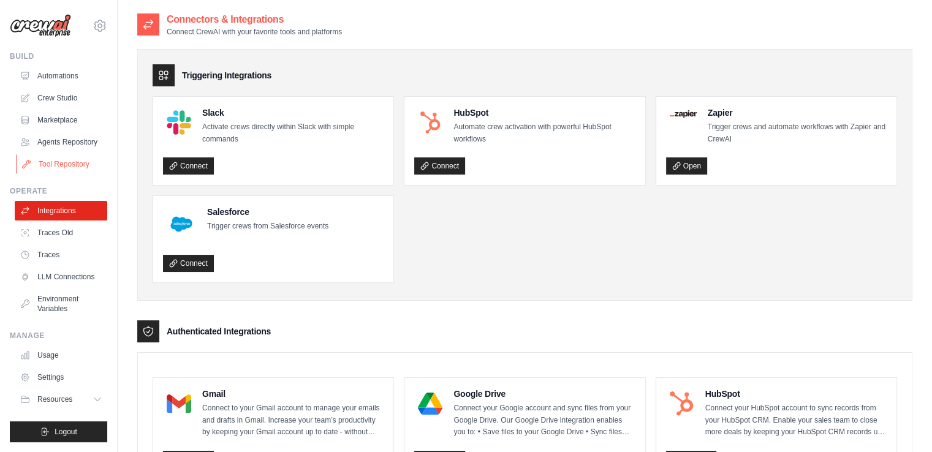
click at [93, 157] on link "Tool Repository" at bounding box center [62, 164] width 92 height 20
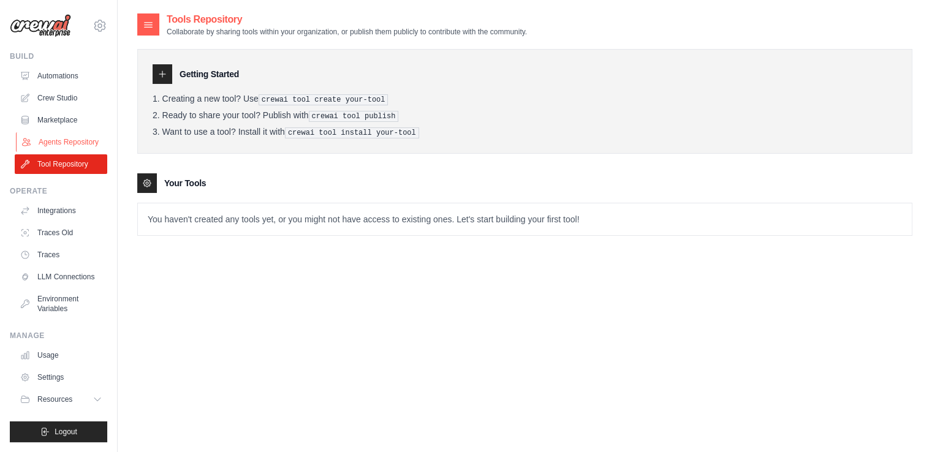
click at [93, 151] on link "Agents Repository" at bounding box center [62, 142] width 92 height 20
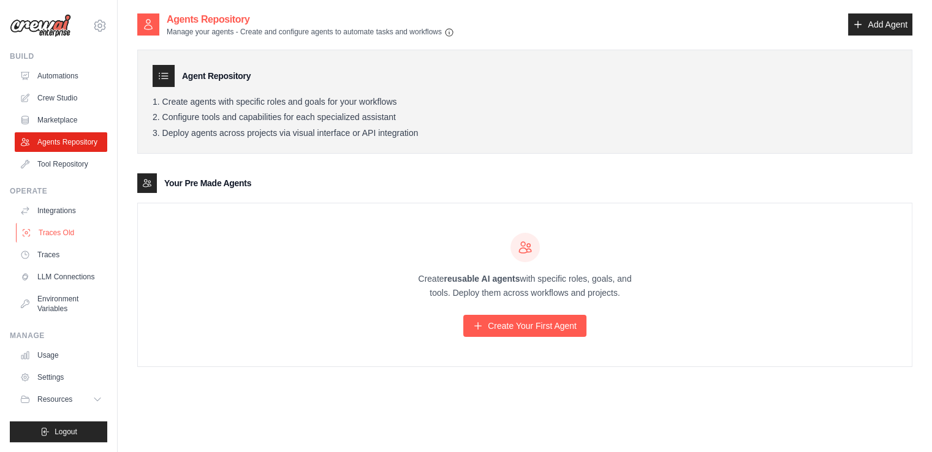
click at [39, 223] on link "Traces Old" at bounding box center [62, 233] width 92 height 20
click at [40, 226] on link "Traces Old" at bounding box center [62, 233] width 92 height 20
click at [74, 202] on link "Integrations" at bounding box center [62, 211] width 92 height 20
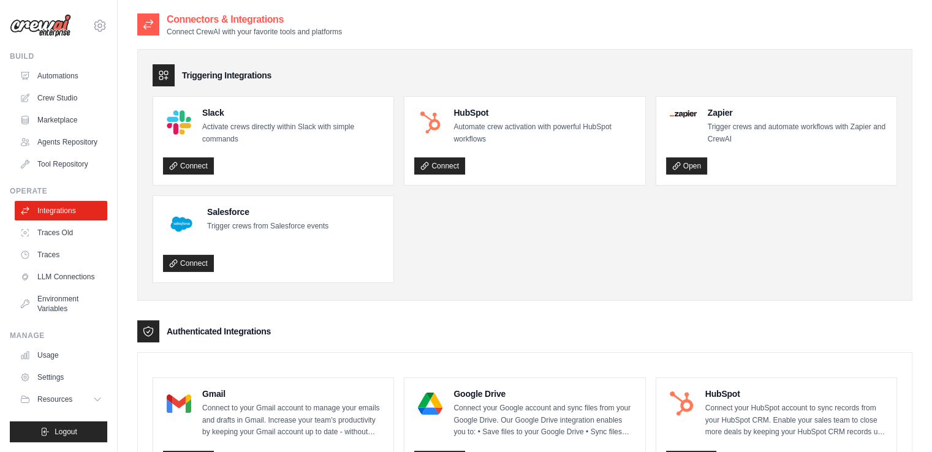
click at [78, 213] on link "Integrations" at bounding box center [61, 211] width 92 height 20
click at [203, 167] on link "Connect" at bounding box center [188, 165] width 51 height 17
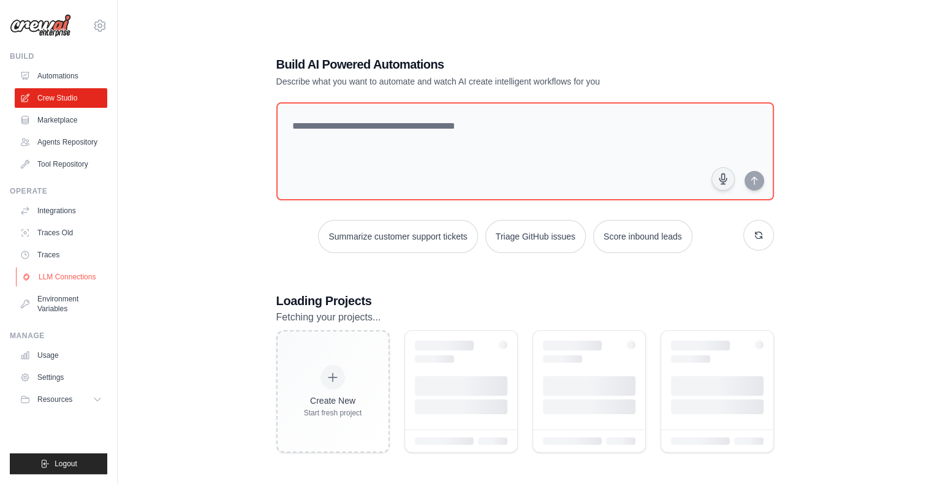
click at [74, 273] on link "LLM Connections" at bounding box center [62, 277] width 92 height 20
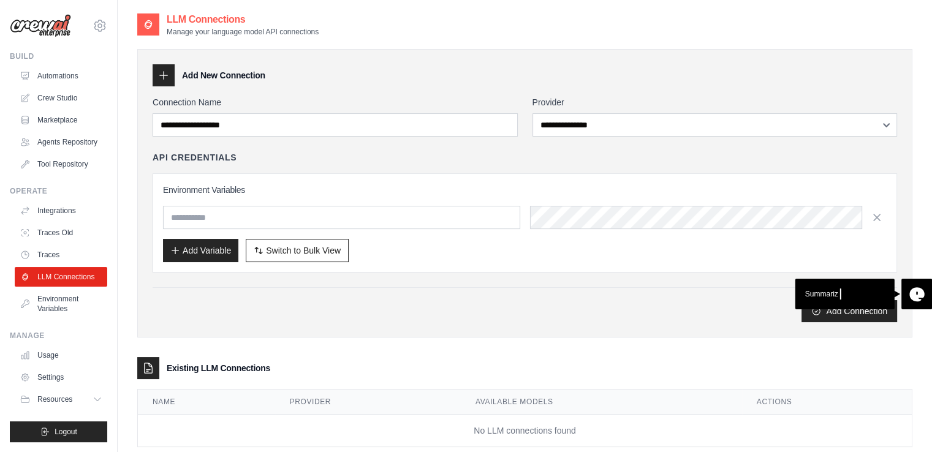
scroll to position [25, 0]
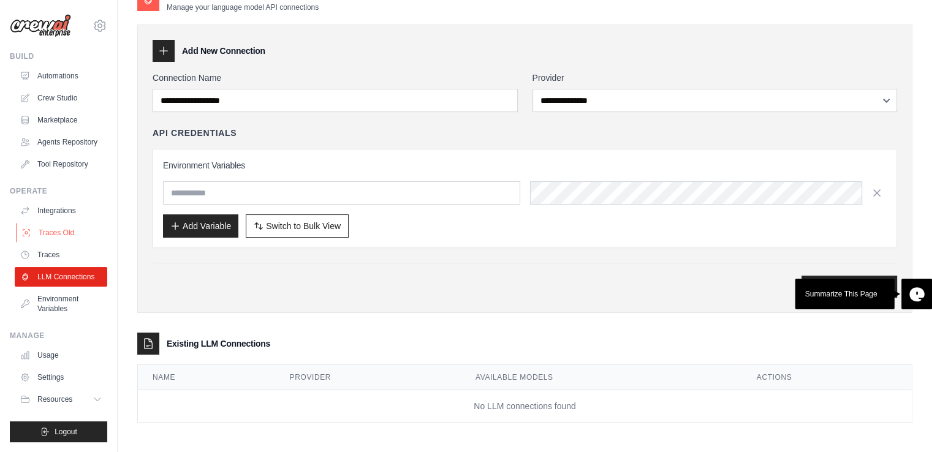
click at [47, 239] on link "Traces Old" at bounding box center [62, 233] width 92 height 20
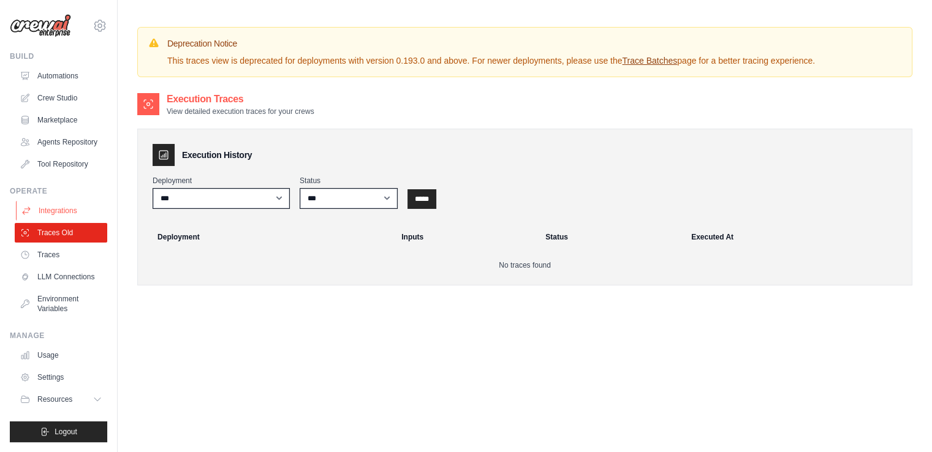
click at [66, 210] on link "Integrations" at bounding box center [62, 211] width 92 height 20
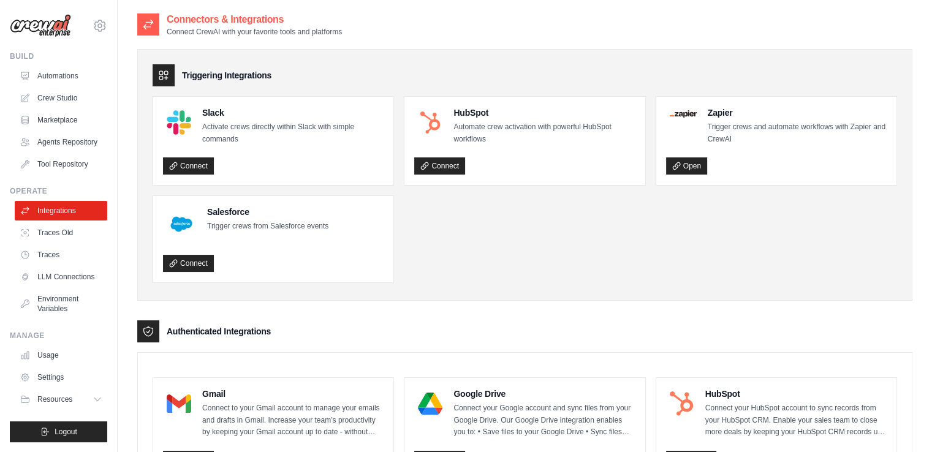
click at [69, 212] on link "Integrations" at bounding box center [61, 211] width 92 height 20
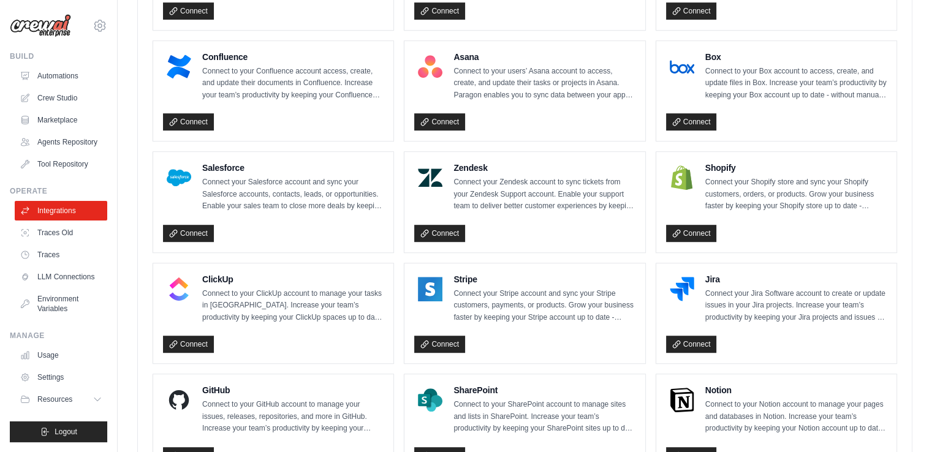
scroll to position [666, 0]
